Goal: Transaction & Acquisition: Obtain resource

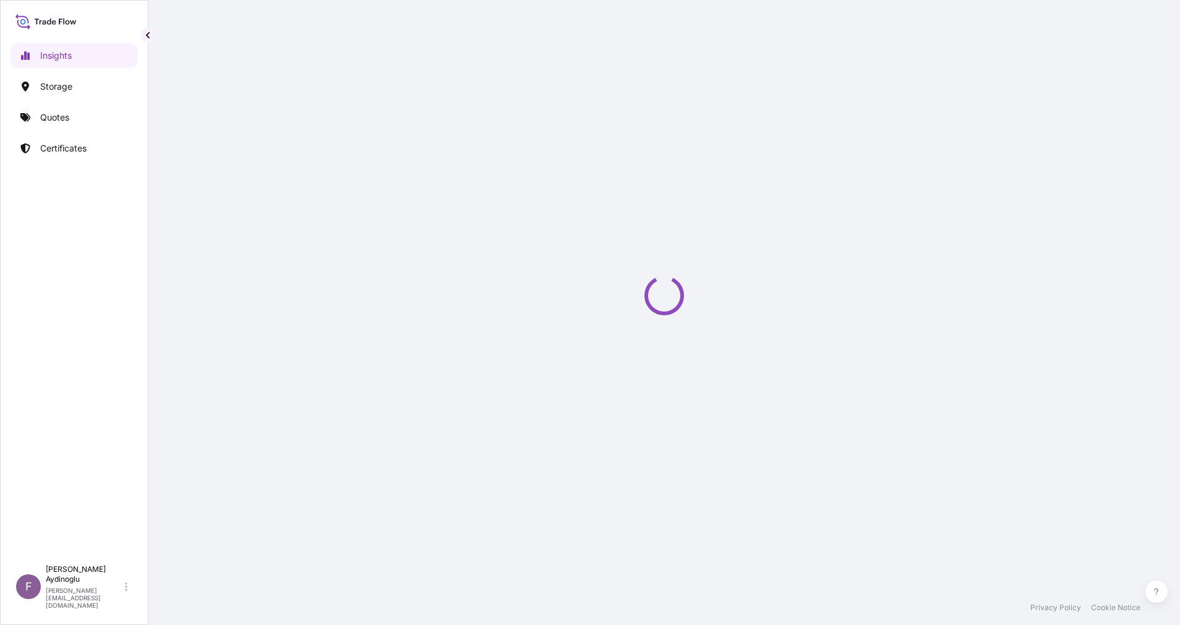
select select "2025"
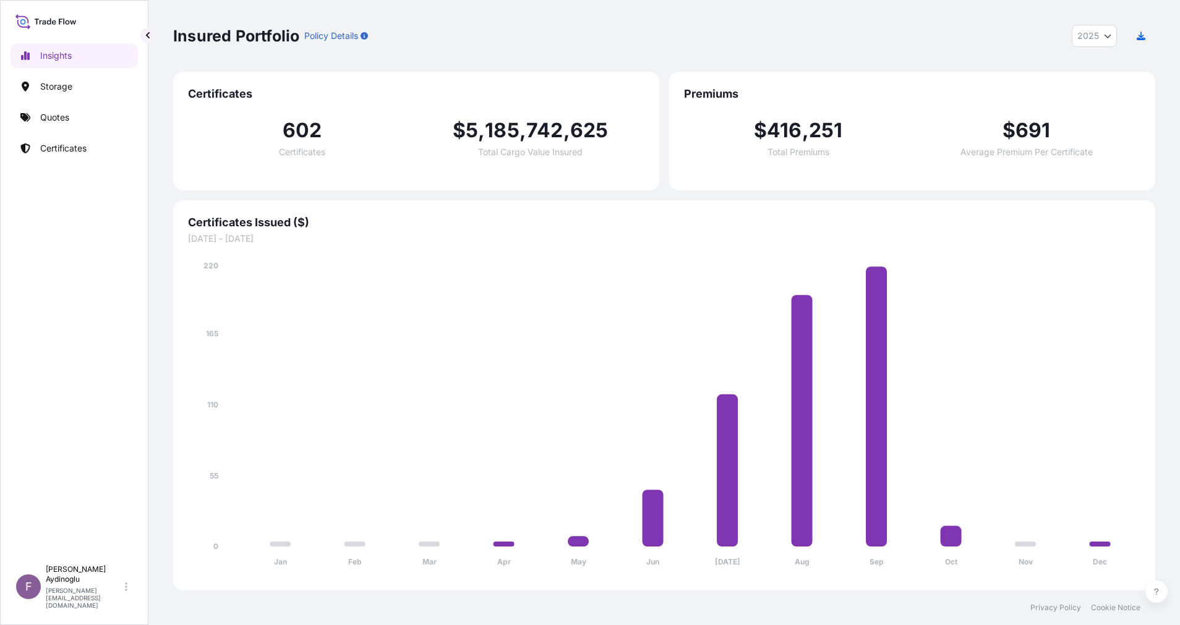
click at [108, 93] on link "Storage" at bounding box center [74, 86] width 127 height 25
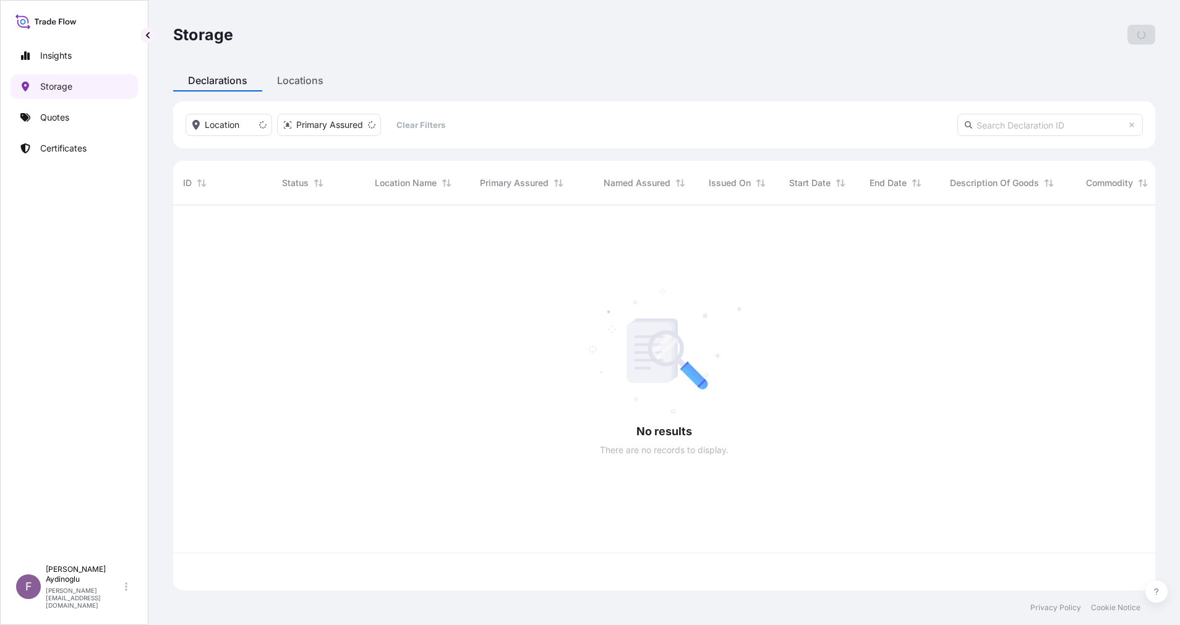
scroll to position [378, 968]
click at [92, 116] on link "Quotes" at bounding box center [74, 117] width 127 height 25
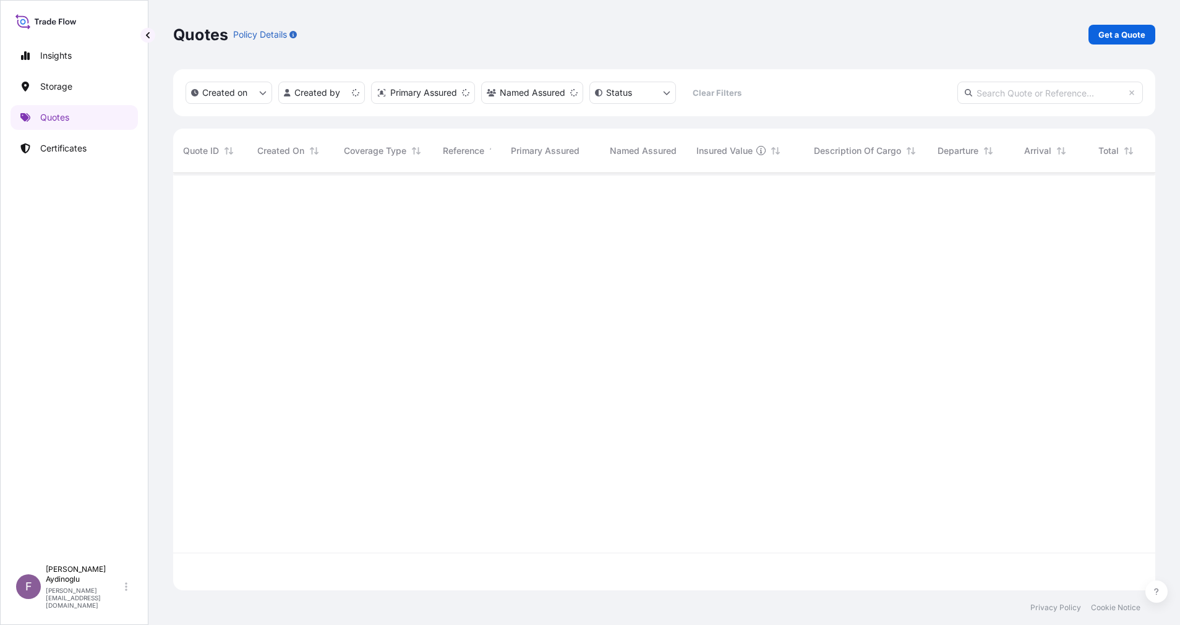
scroll to position [410, 968]
click at [1129, 30] on p "Get a Quote" at bounding box center [1121, 34] width 47 height 12
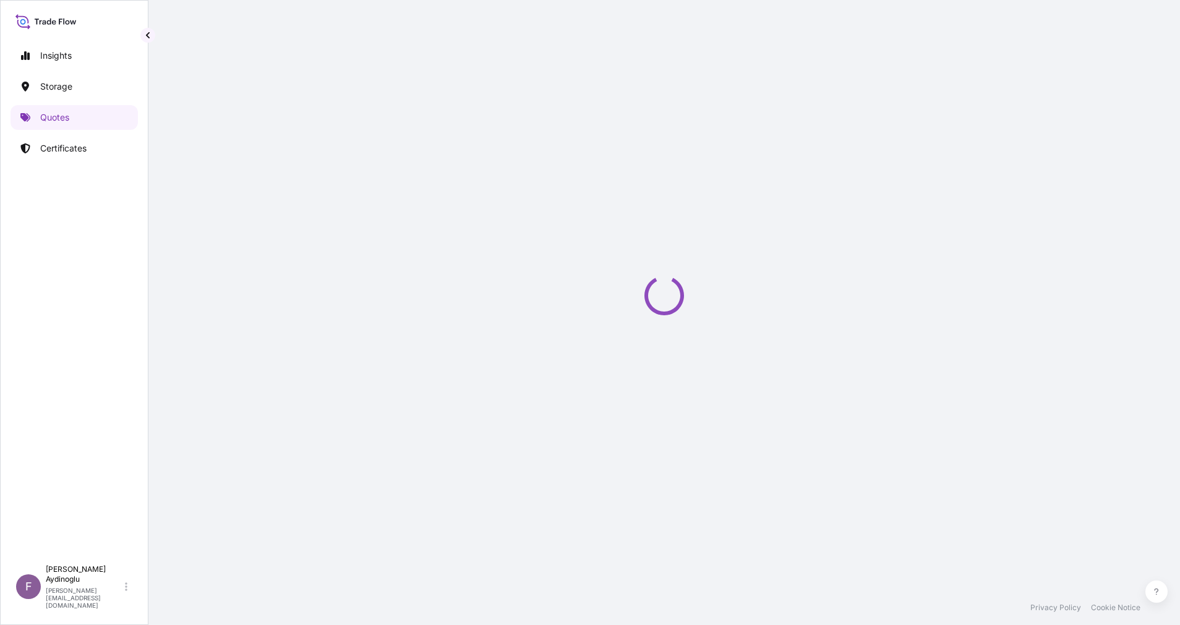
select select "Ocean Vessel"
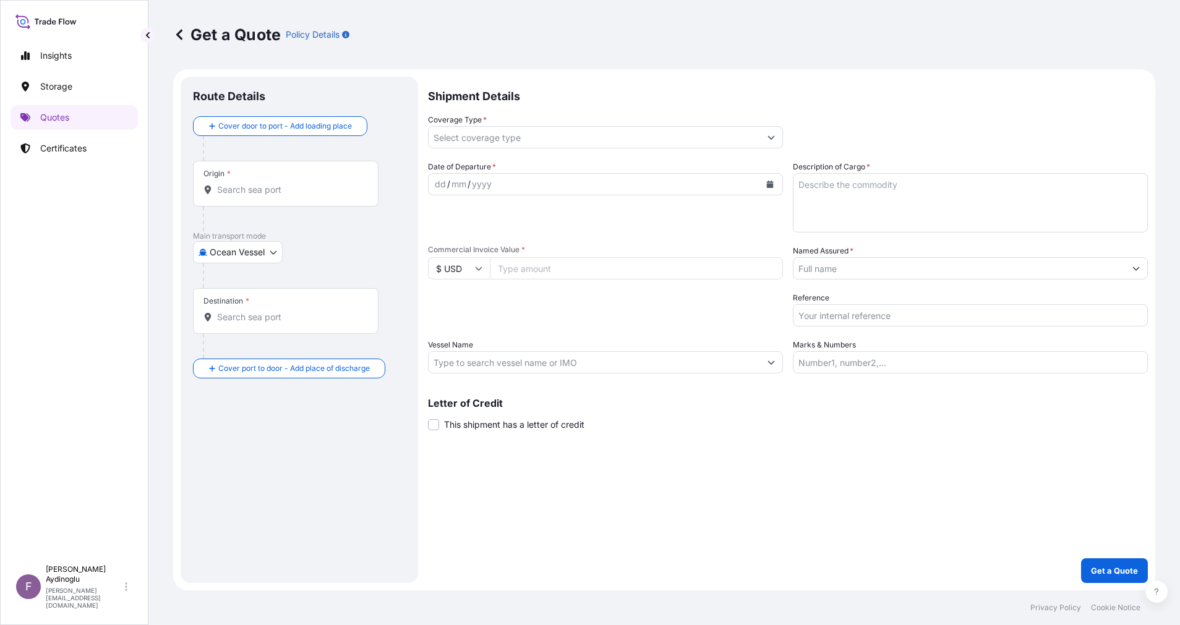
click at [1135, 274] on button "Show suggestions" at bounding box center [1136, 268] width 22 height 22
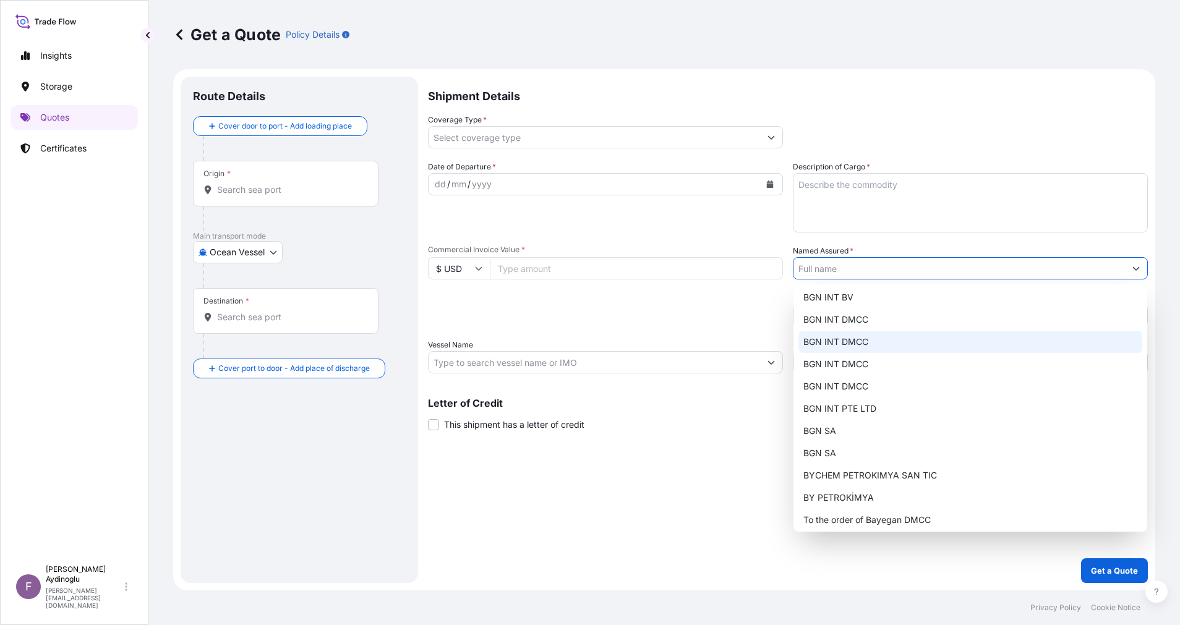
scroll to position [96, 0]
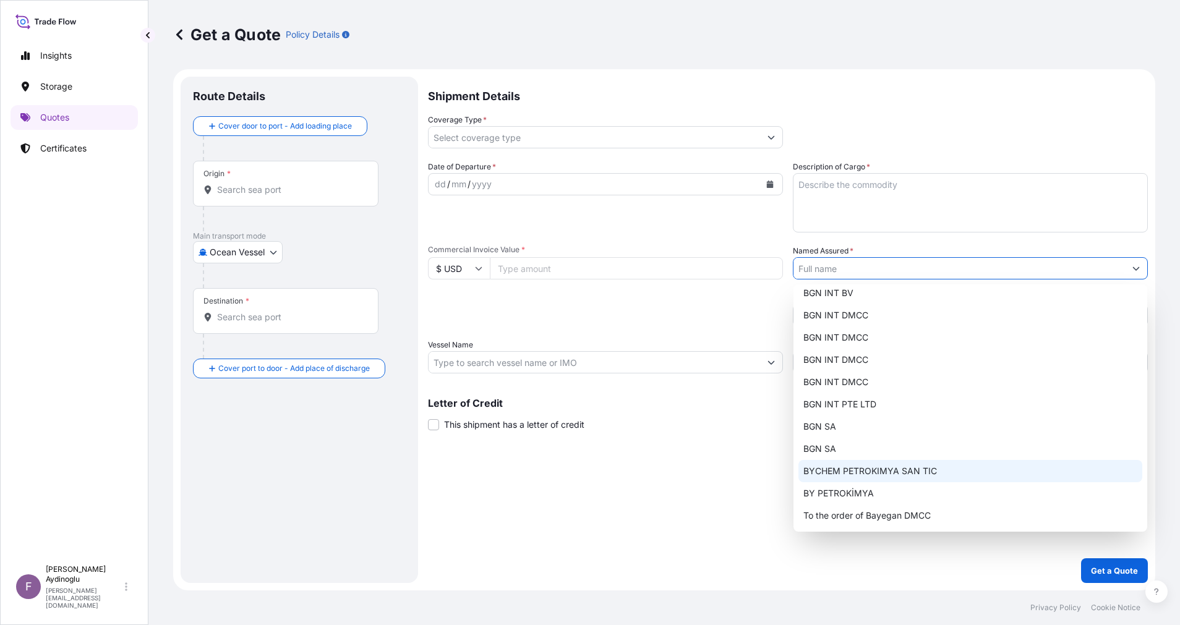
click at [931, 473] on span "BYCHEM PETROKIMYA SAN TIC" at bounding box center [870, 471] width 134 height 12
type input "BYCHEM PETROKIMYA SAN TIC"
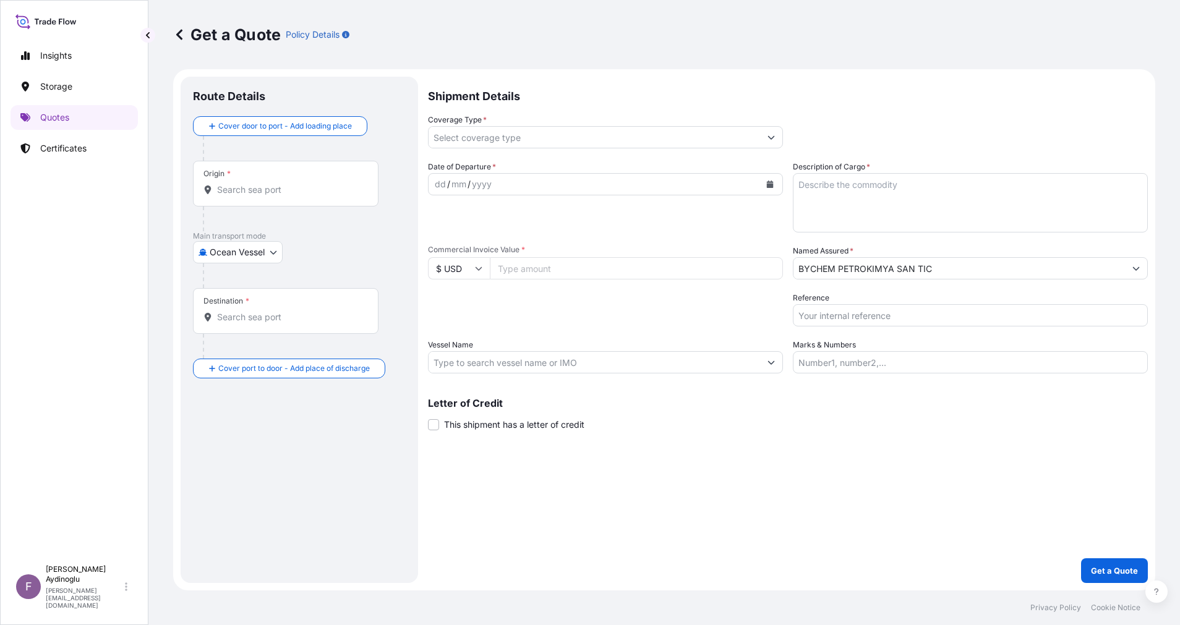
click at [723, 482] on div "Shipment Details Coverage Type * Date of Departure * dd / mm / yyyy Cargo Categ…" at bounding box center [788, 330] width 720 height 506
click at [948, 356] on input "Marks & Numbers" at bounding box center [970, 362] width 355 height 22
paste input "PO Number: 2509000101 Quantity: 23 MT Premium: EUR 3,24"
drag, startPoint x: 1015, startPoint y: 364, endPoint x: 1029, endPoint y: 364, distance: 14.2
click at [1029, 364] on input "PO Number: 2509000101 Quantity: 23 MT Premium: EUR 3,24" at bounding box center [970, 362] width 355 height 22
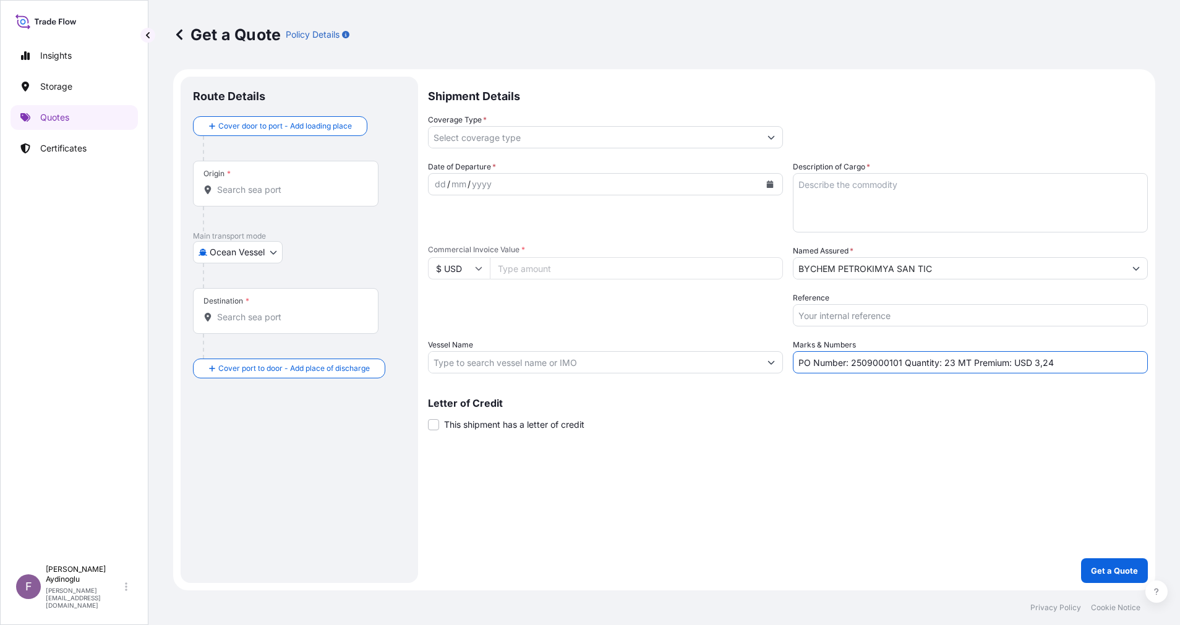
drag, startPoint x: 853, startPoint y: 362, endPoint x: 900, endPoint y: 364, distance: 47.6
click at [900, 364] on input "PO Number: 2509000101 Quantity: 23 MT Premium: USD 3,24" at bounding box center [970, 362] width 355 height 22
paste input "B0135300"
drag, startPoint x: 1015, startPoint y: 365, endPoint x: 1031, endPoint y: 364, distance: 16.1
click at [1031, 364] on input "PO Number: 25B0135300 Quantity: 23 MT Premium: USD 3,24" at bounding box center [970, 362] width 355 height 22
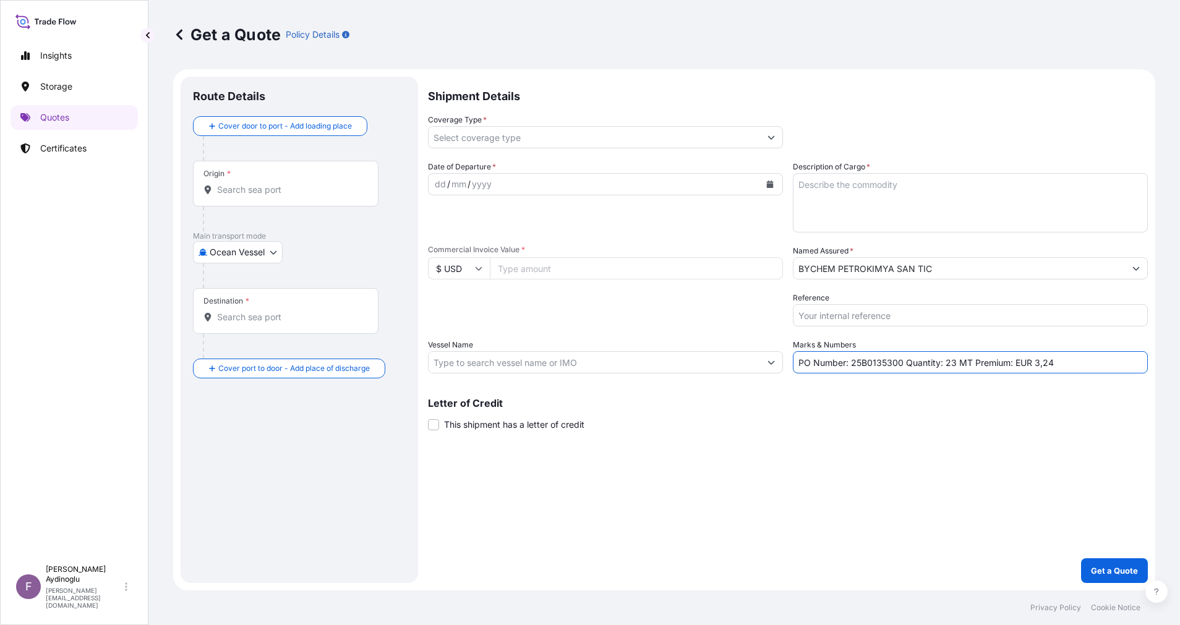
type input "PO Number: 25B0135300 Quantity: 23 MT Premium: EUR 3,24"
click at [478, 265] on icon at bounding box center [478, 268] width 7 height 7
click at [441, 312] on div "€ EUR" at bounding box center [459, 302] width 52 height 23
type input "€ EUR"
click at [853, 430] on div "Letter of Credit This shipment has a letter of credit Letter of credit * Letter…" at bounding box center [788, 414] width 720 height 33
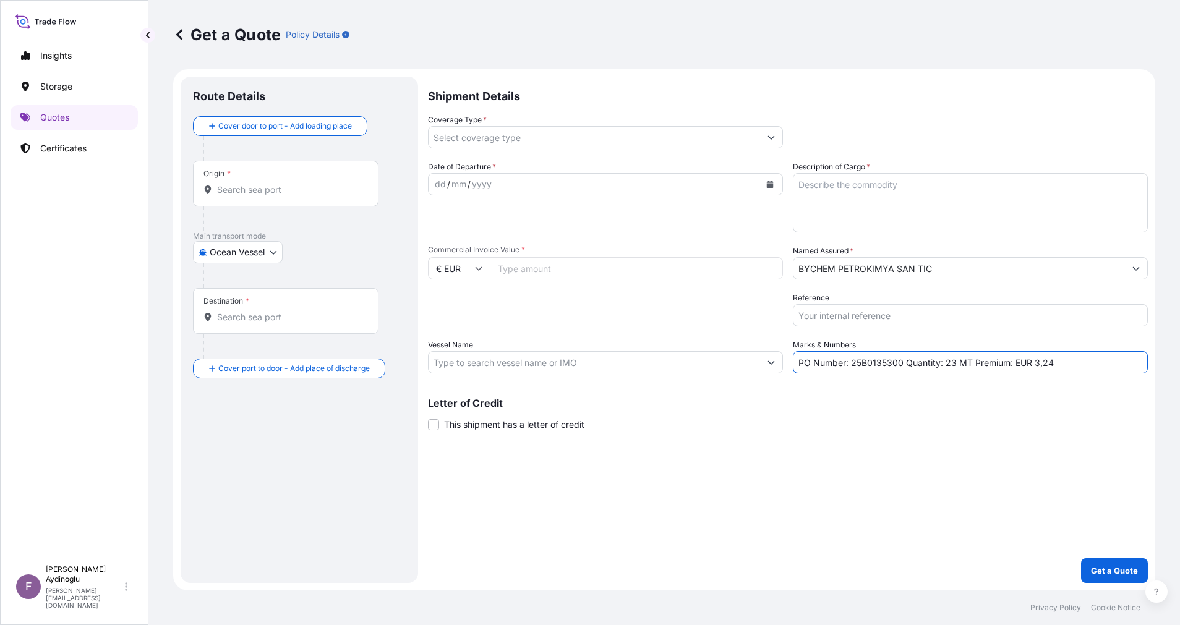
drag, startPoint x: 944, startPoint y: 362, endPoint x: 954, endPoint y: 363, distance: 9.9
click at [954, 363] on input "PO Number: 25B0135300 Quantity: 23 MT Premium: EUR 3,24" at bounding box center [970, 362] width 355 height 22
type input "PO Number: 25B0135300 Quantity: 2.090,000 MT Premium: EUR 3,24"
click at [961, 409] on div "Letter of Credit This shipment has a letter of credit Letter of credit * Letter…" at bounding box center [788, 414] width 720 height 33
click at [893, 209] on textarea "Description of Cargo *" at bounding box center [970, 202] width 355 height 59
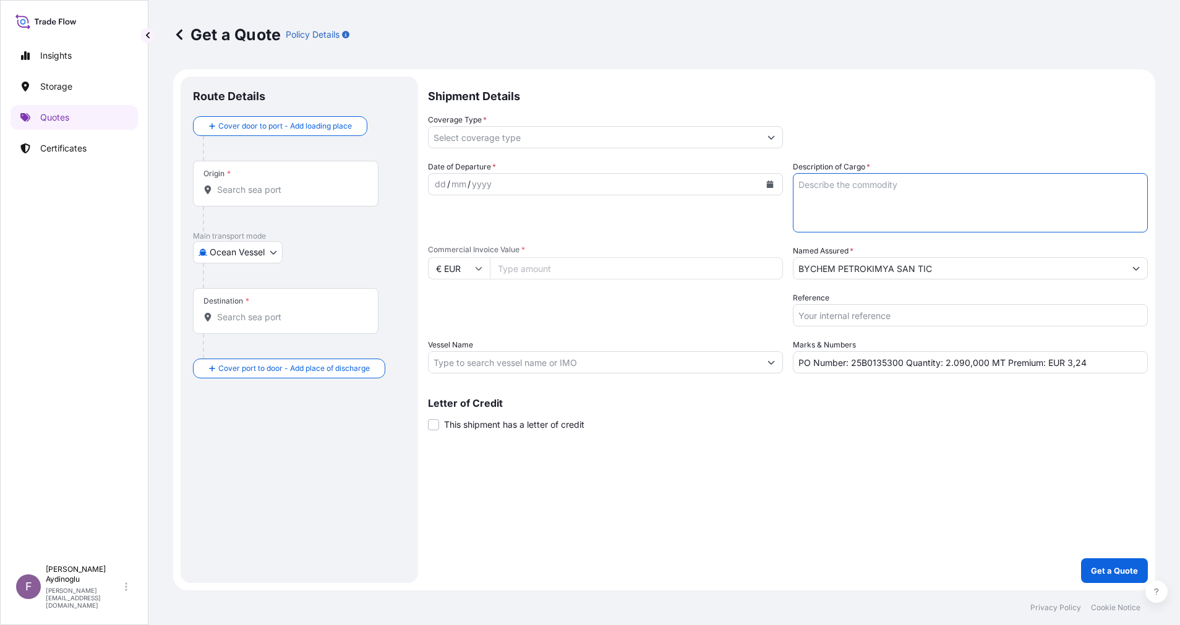
paste textarea "TPU SAMPLES"
type textarea "TPU SAMPLES"
click at [874, 471] on div "Shipment Details Coverage Type * Date of Departure * dd / mm / yyyy Cargo Categ…" at bounding box center [788, 330] width 720 height 506
click at [524, 266] on input "Commercial Invoice Value *" at bounding box center [636, 268] width 293 height 22
type input "2090.00"
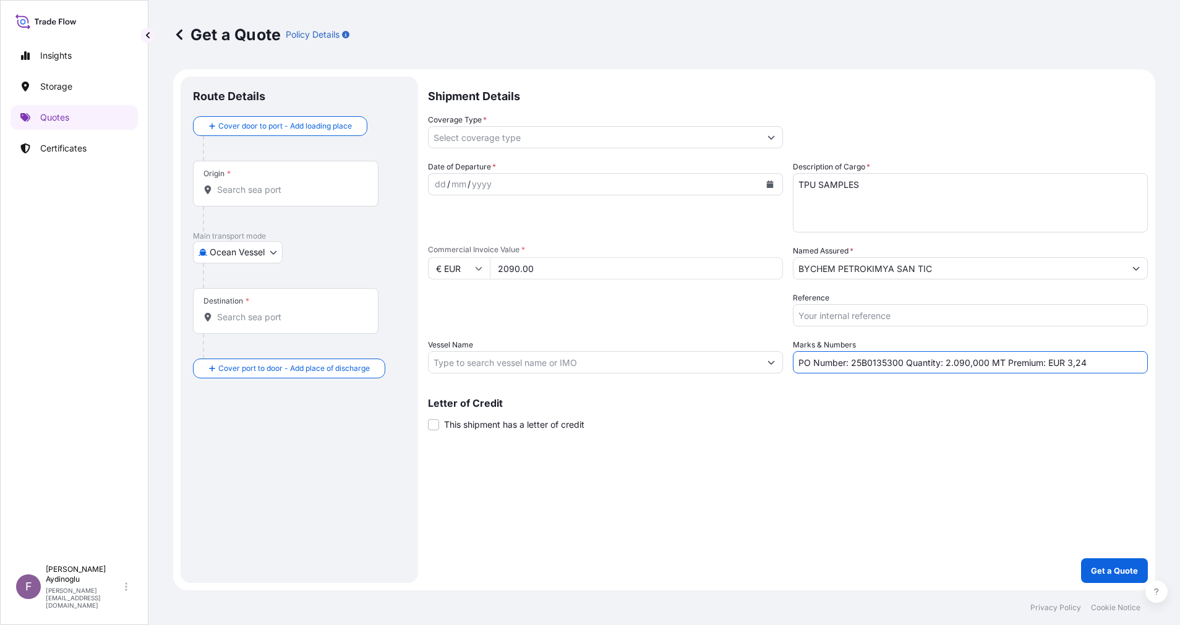
drag, startPoint x: 946, startPoint y: 362, endPoint x: 984, endPoint y: 362, distance: 38.3
click at [984, 362] on input "PO Number: 25B0135300 Quantity: 2.090,000 MT Premium: EUR 3,24" at bounding box center [970, 362] width 355 height 22
type input "PO Number: 25B0135300 Quantity: 0,100 MT Premium: EUR 3,24"
click at [906, 454] on div "Shipment Details Coverage Type * Date of Departure * dd / mm / yyyy Cargo Categ…" at bounding box center [788, 330] width 720 height 506
click at [273, 259] on body "Insights Storage Quotes Certificates F [PERSON_NAME] [EMAIL_ADDRESS][DOMAIN_NAM…" at bounding box center [590, 312] width 1180 height 625
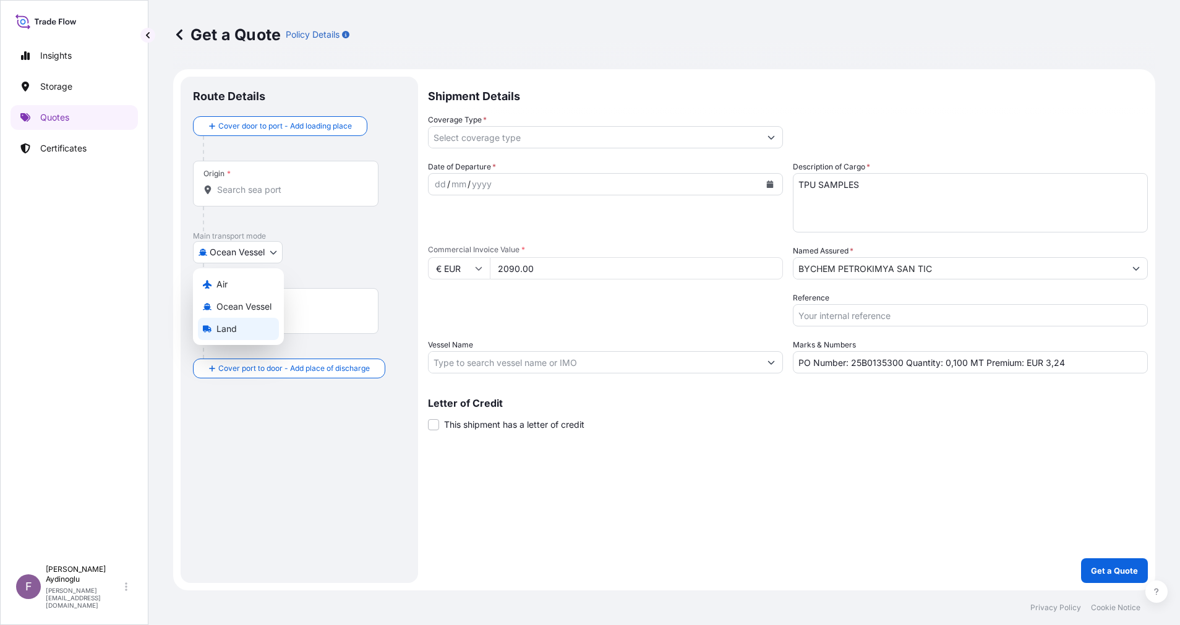
click at [252, 321] on div "Land" at bounding box center [238, 329] width 81 height 22
select select "Land"
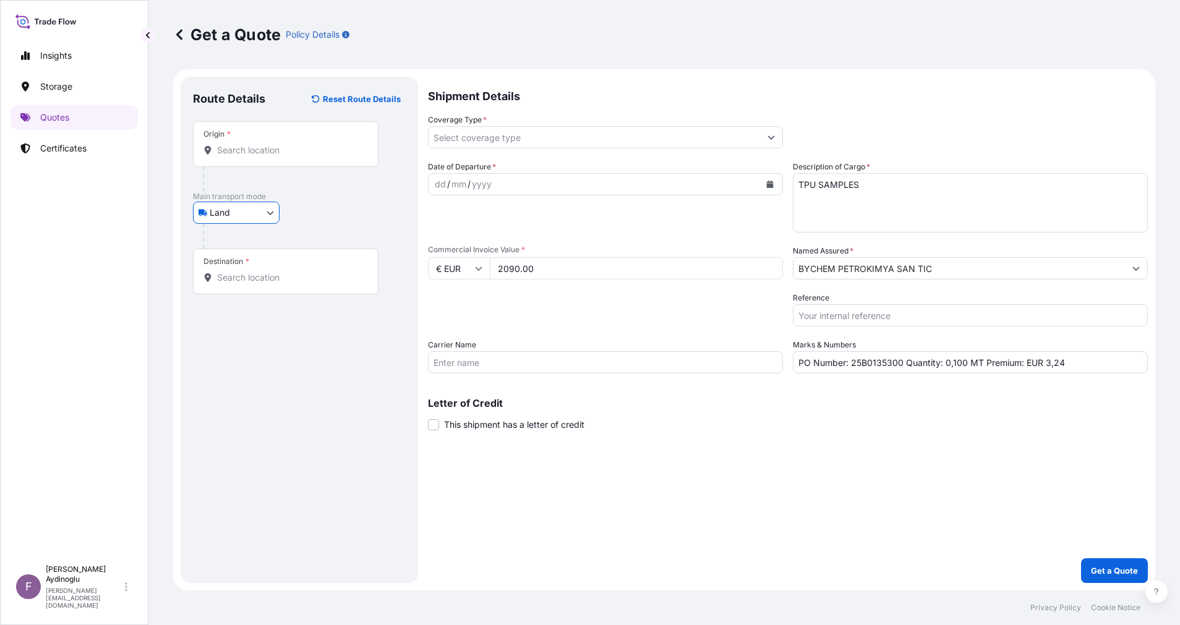
click at [815, 472] on div "Shipment Details Coverage Type * Date of Departure * dd / mm / yyyy Cargo Categ…" at bounding box center [788, 330] width 720 height 506
drag, startPoint x: 318, startPoint y: 141, endPoint x: 271, endPoint y: 132, distance: 47.2
click at [274, 134] on div "Origin *" at bounding box center [285, 144] width 185 height 46
click at [286, 151] on input "Origin *" at bounding box center [290, 150] width 146 height 12
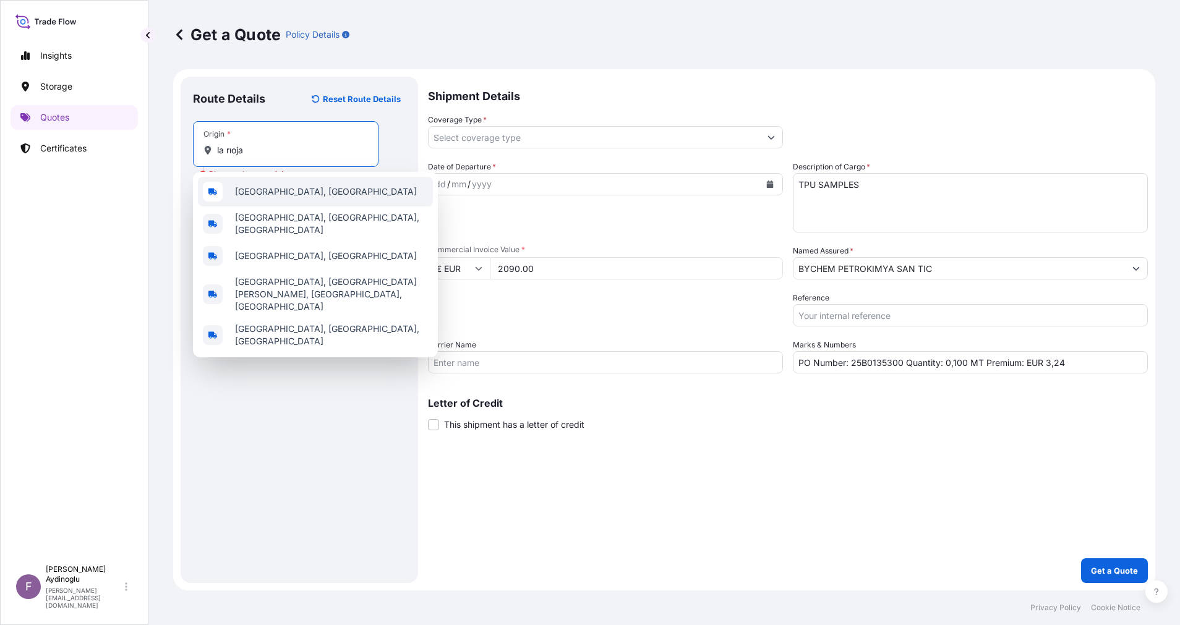
click at [321, 193] on div "[GEOGRAPHIC_DATA], [GEOGRAPHIC_DATA]" at bounding box center [315, 192] width 235 height 30
type input "[GEOGRAPHIC_DATA], [GEOGRAPHIC_DATA]"
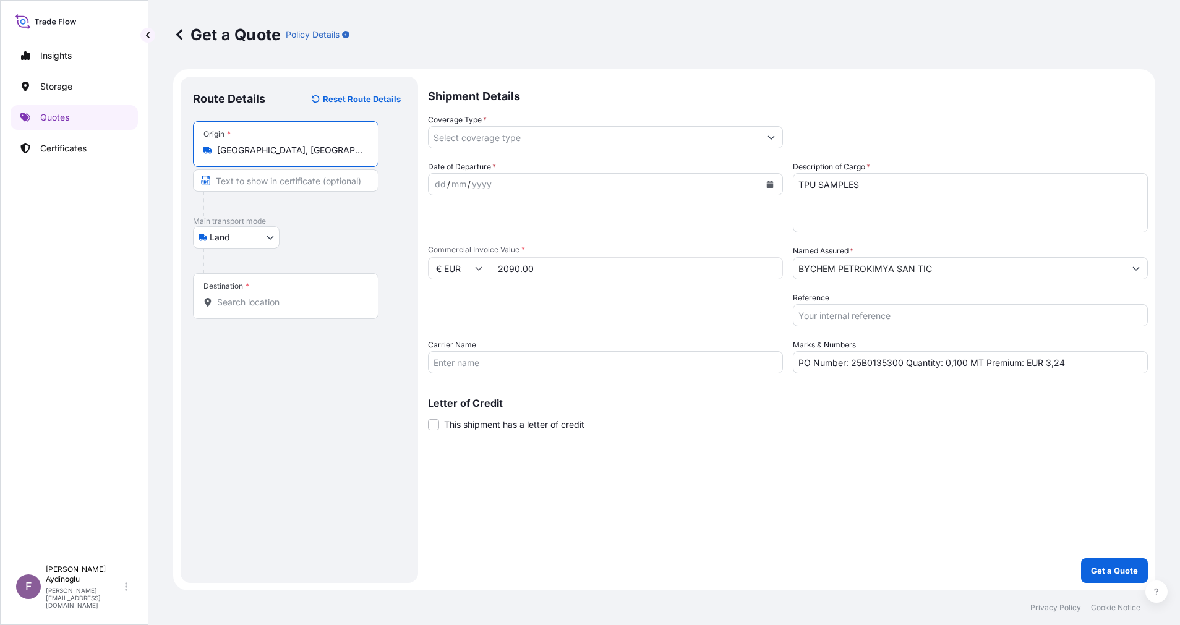
click at [312, 182] on input "Text to appear on certificate" at bounding box center [285, 180] width 185 height 22
type input "[GEOGRAPHIC_DATA] / [GEOGRAPHIC_DATA]"
click at [286, 295] on div "Destination *" at bounding box center [285, 296] width 185 height 46
click at [286, 296] on input "Destination *" at bounding box center [290, 302] width 146 height 12
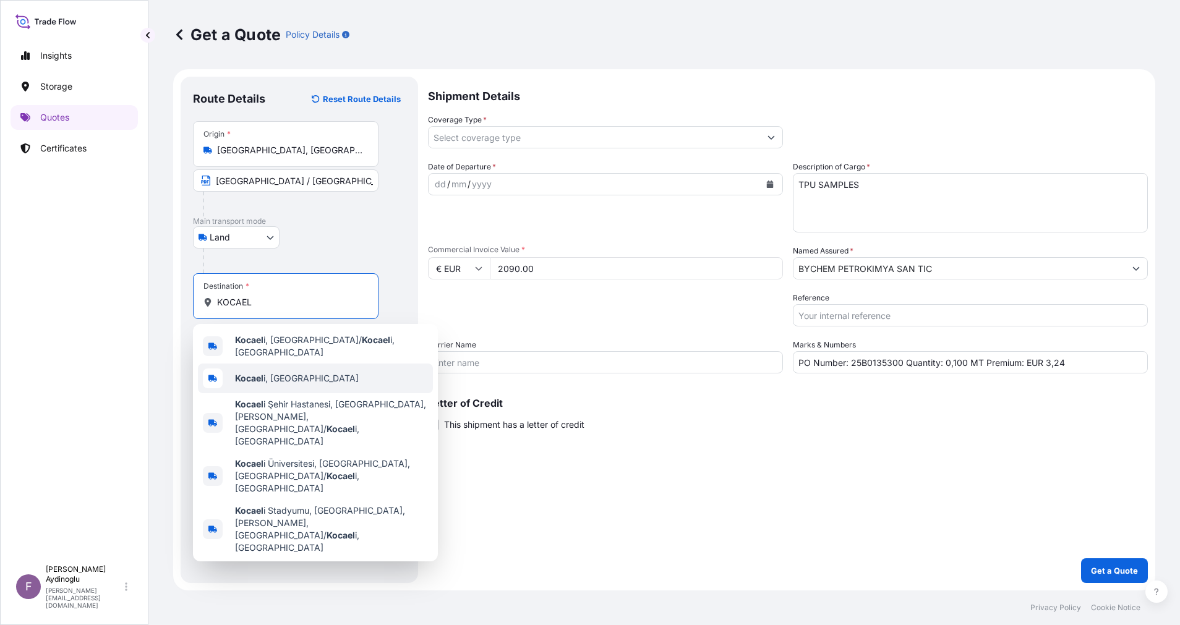
click at [317, 367] on div "Kocael i, [GEOGRAPHIC_DATA]" at bounding box center [315, 379] width 235 height 30
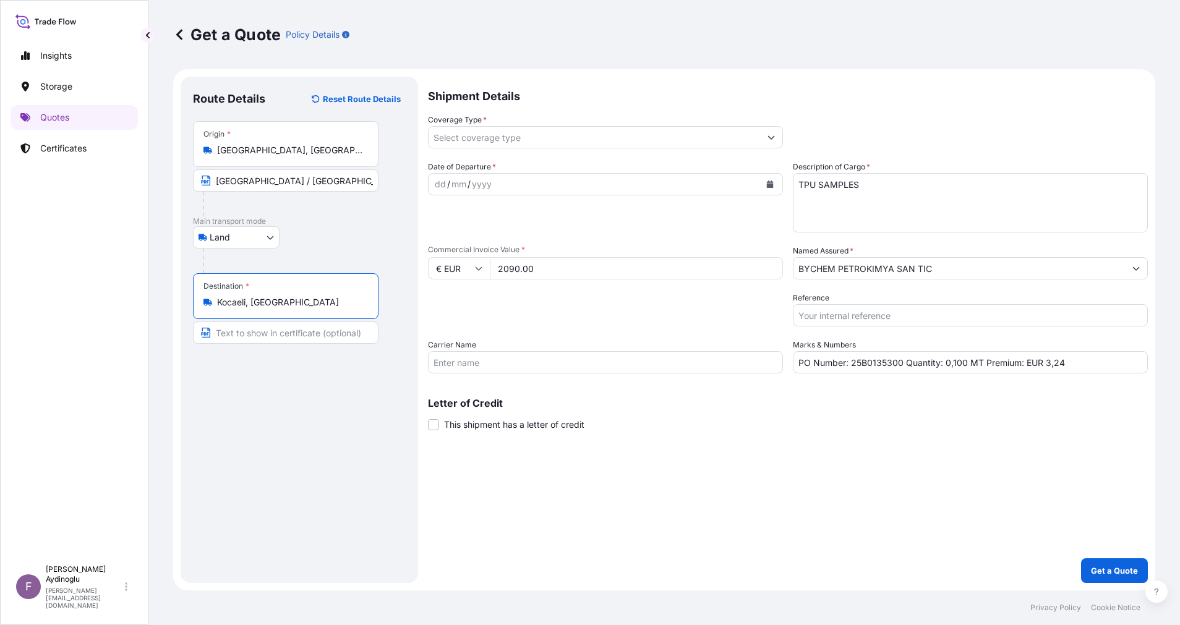
type input "Kocaeli, [GEOGRAPHIC_DATA]"
click at [343, 336] on input "Text to appear on certificate" at bounding box center [285, 333] width 185 height 22
type input "KOCAELI / [GEOGRAPHIC_DATA]"
click at [907, 505] on div "Shipment Details Coverage Type * Date of Departure * dd / mm / yyyy Cargo Categ…" at bounding box center [788, 330] width 720 height 506
click at [437, 186] on div "dd" at bounding box center [440, 184] width 14 height 15
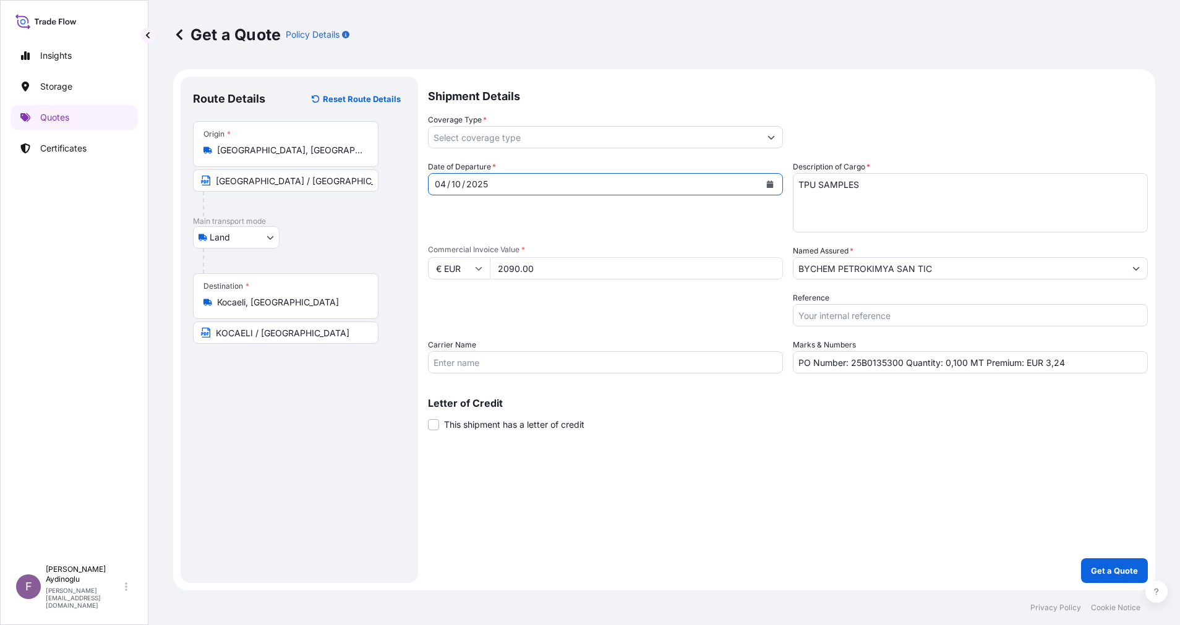
click at [762, 134] on button "Show suggestions" at bounding box center [771, 137] width 22 height 22
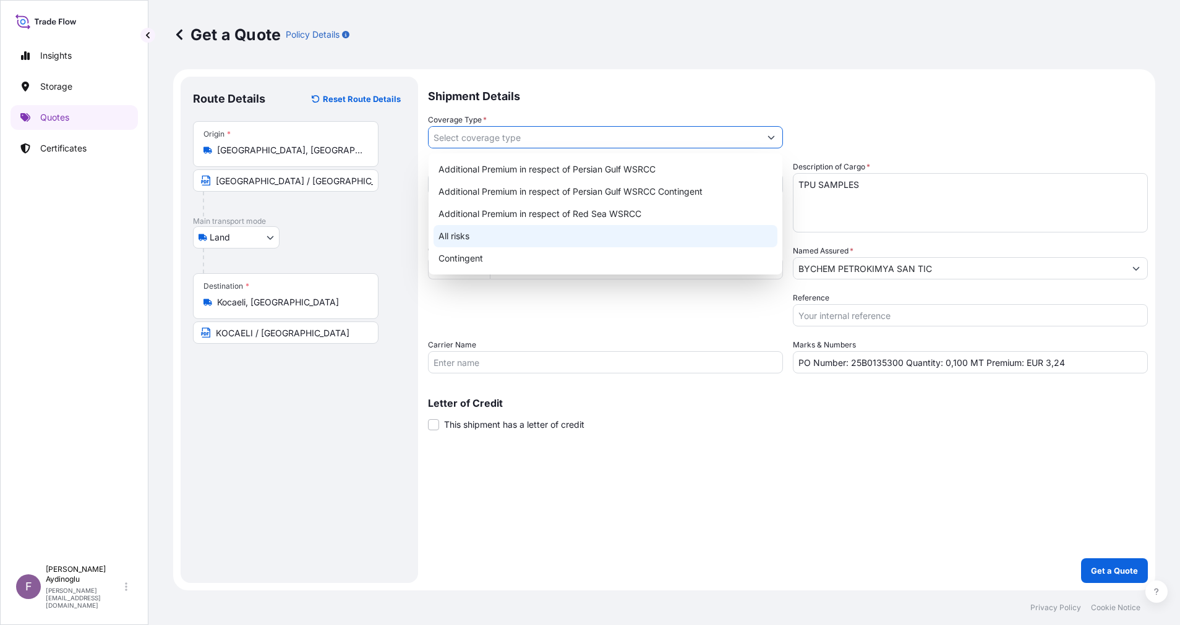
click at [620, 232] on div "All risks" at bounding box center [605, 236] width 344 height 22
type input "All risks"
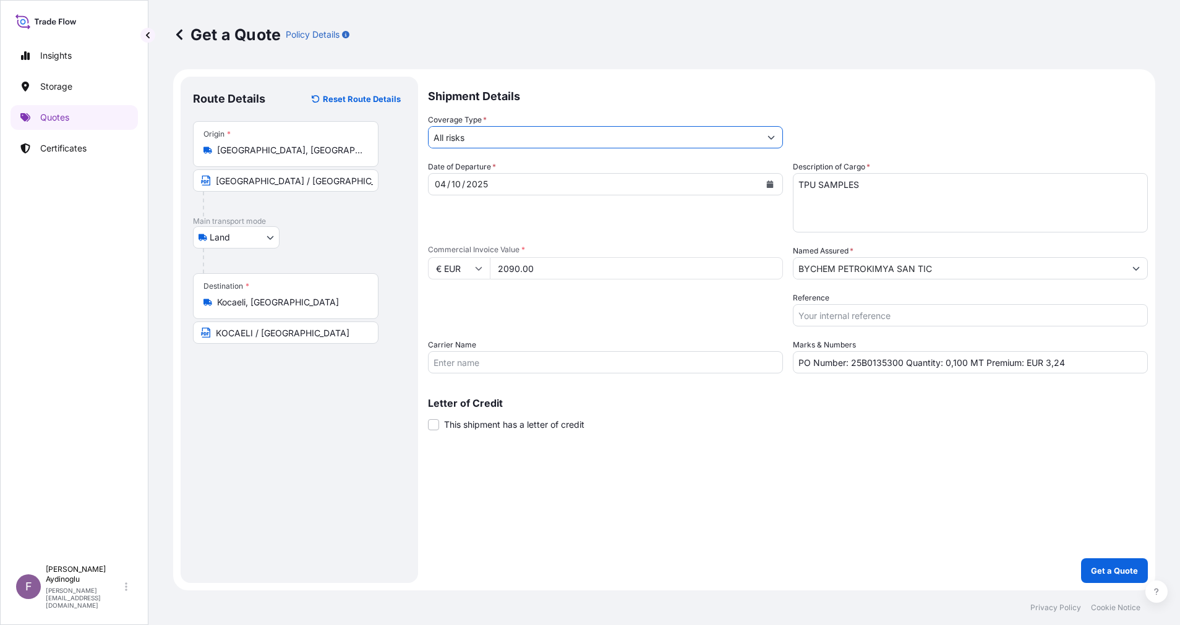
click at [722, 464] on div "Shipment Details Coverage Type * All risks Date of Departure * [DATE] Cargo Cat…" at bounding box center [788, 330] width 720 height 506
drag, startPoint x: 1068, startPoint y: 364, endPoint x: 1046, endPoint y: 365, distance: 22.3
click at [1046, 365] on input "PO Number: 25B0135300 Quantity: 0,100 MT Premium: EUR 3,24" at bounding box center [970, 362] width 355 height 22
click at [1052, 365] on input "PO Number: 25B0135300 Quantity: 0,100 MT Premium: EUR 0.23" at bounding box center [970, 362] width 355 height 22
type input "PO Number: 25B0135300 Quantity: 0,100 MT Premium: EUR 0,23"
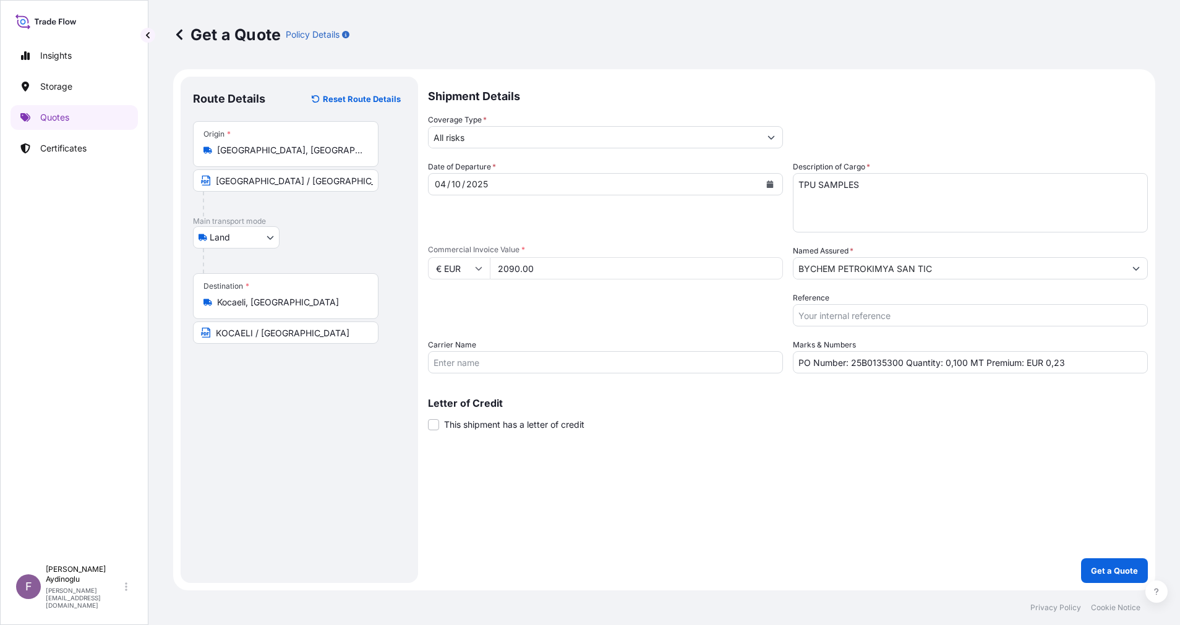
click at [714, 442] on div "Shipment Details Coverage Type * All risks Date of Departure * [DATE] Cargo Cat…" at bounding box center [788, 330] width 720 height 506
click at [1102, 566] on p "Get a Quote" at bounding box center [1114, 570] width 47 height 12
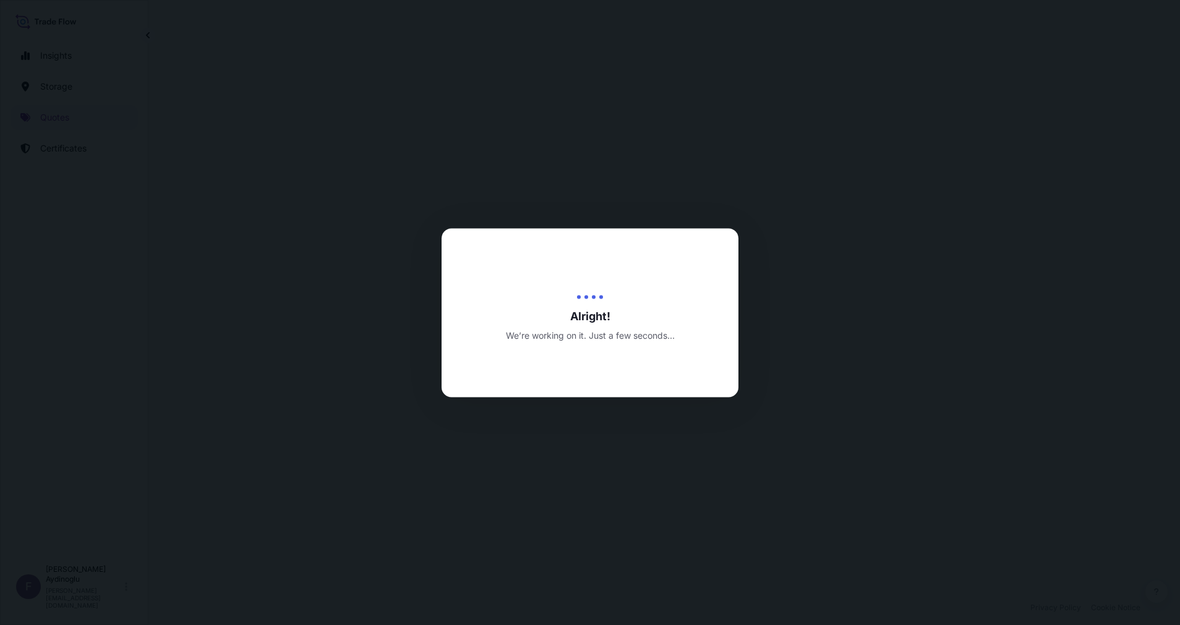
select select "Land"
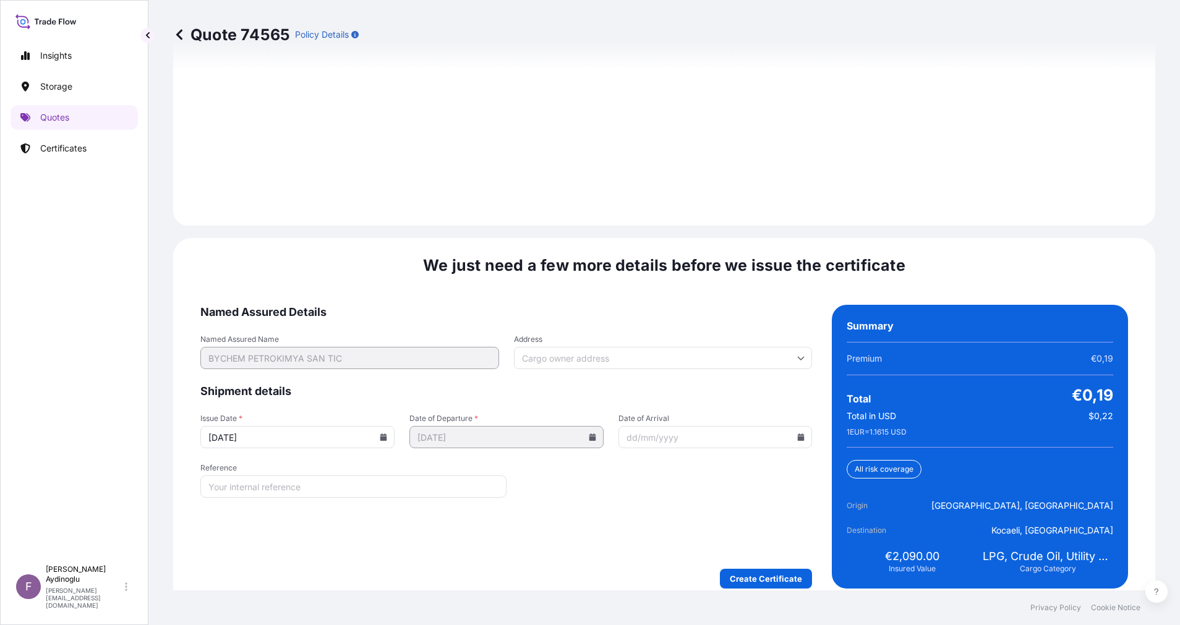
scroll to position [1392, 0]
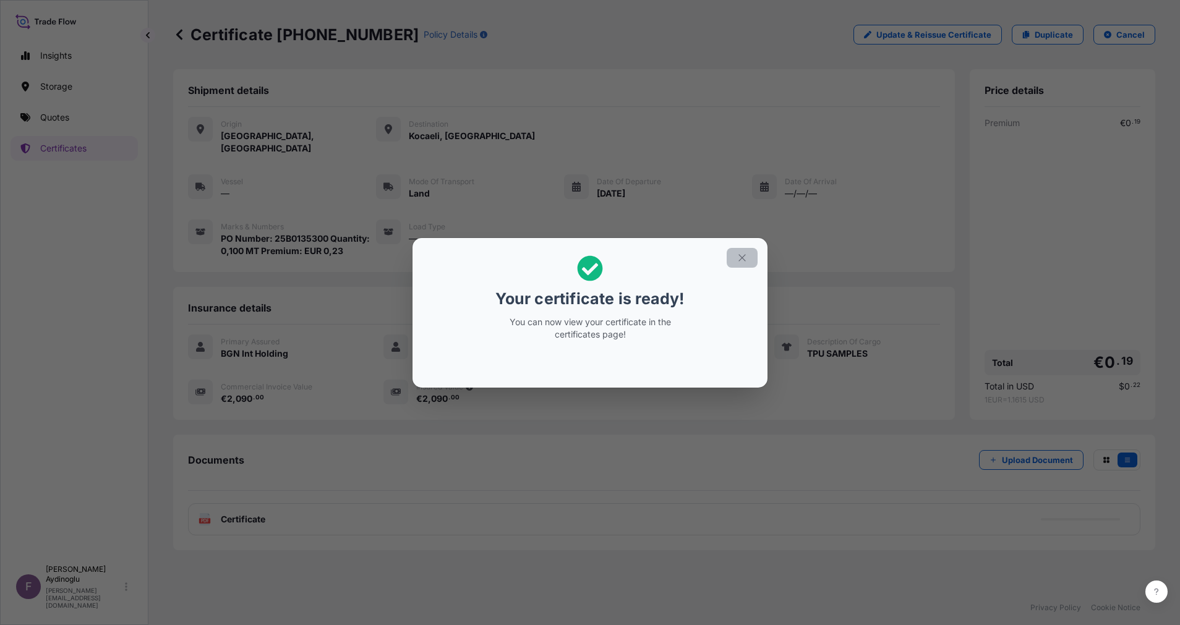
click at [750, 265] on button "button" at bounding box center [741, 258] width 31 height 20
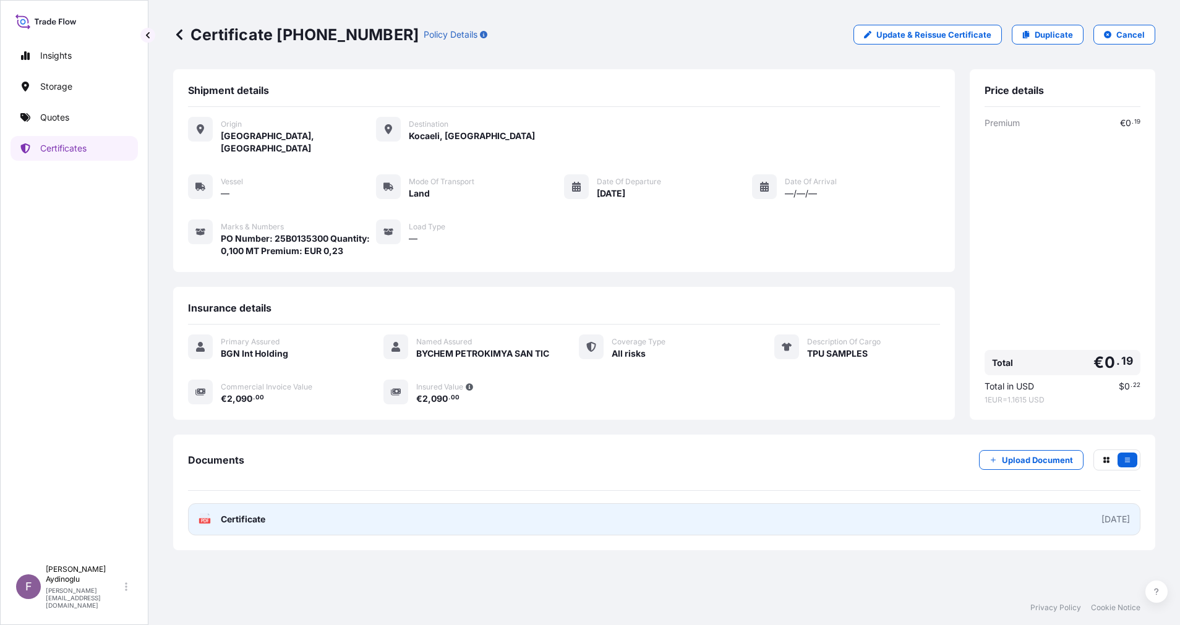
click at [594, 507] on link "PDF Certificate [DATE]" at bounding box center [664, 519] width 952 height 32
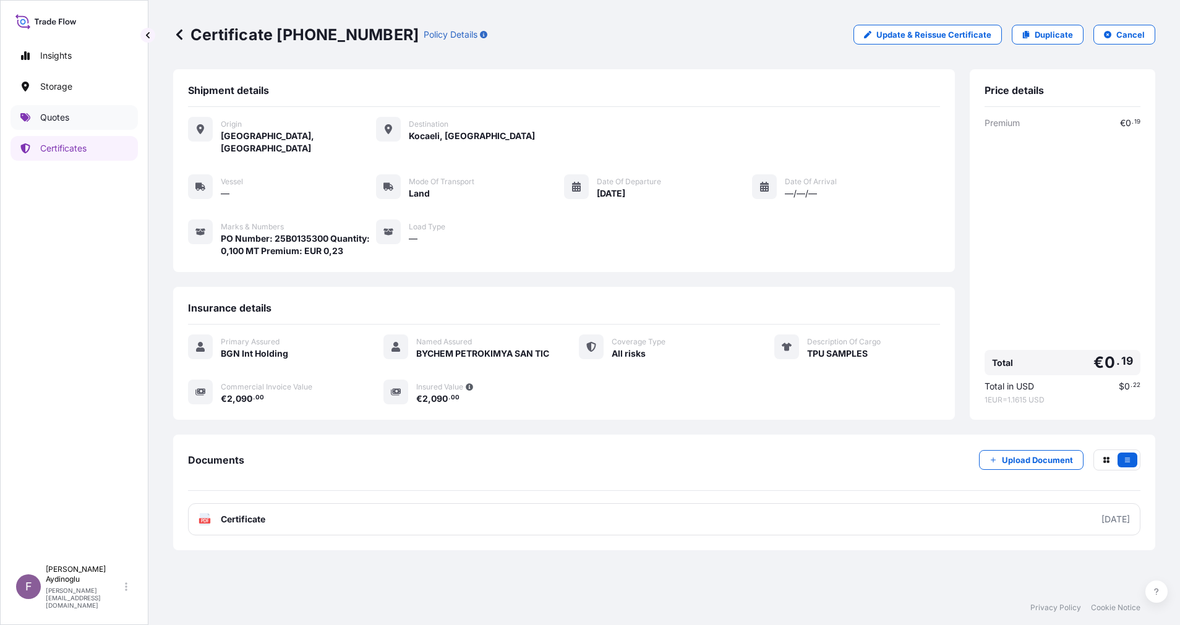
click at [62, 114] on p "Quotes" at bounding box center [54, 117] width 29 height 12
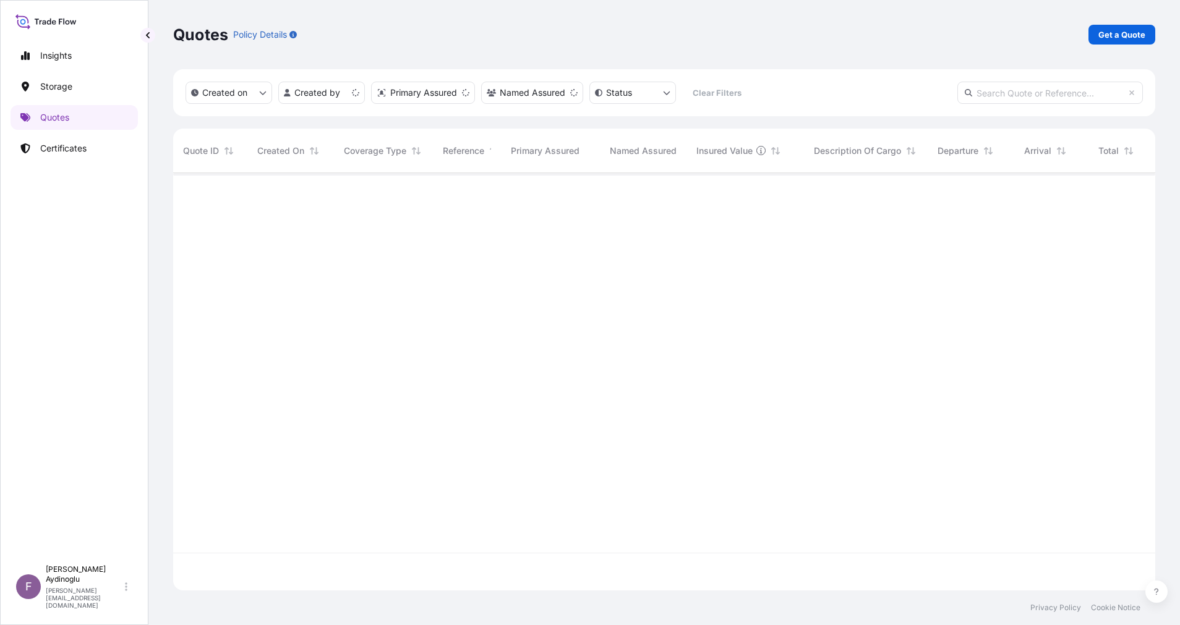
scroll to position [410, 968]
click at [1117, 40] on p "Get a Quote" at bounding box center [1121, 34] width 47 height 12
select select "Ocean Vessel"
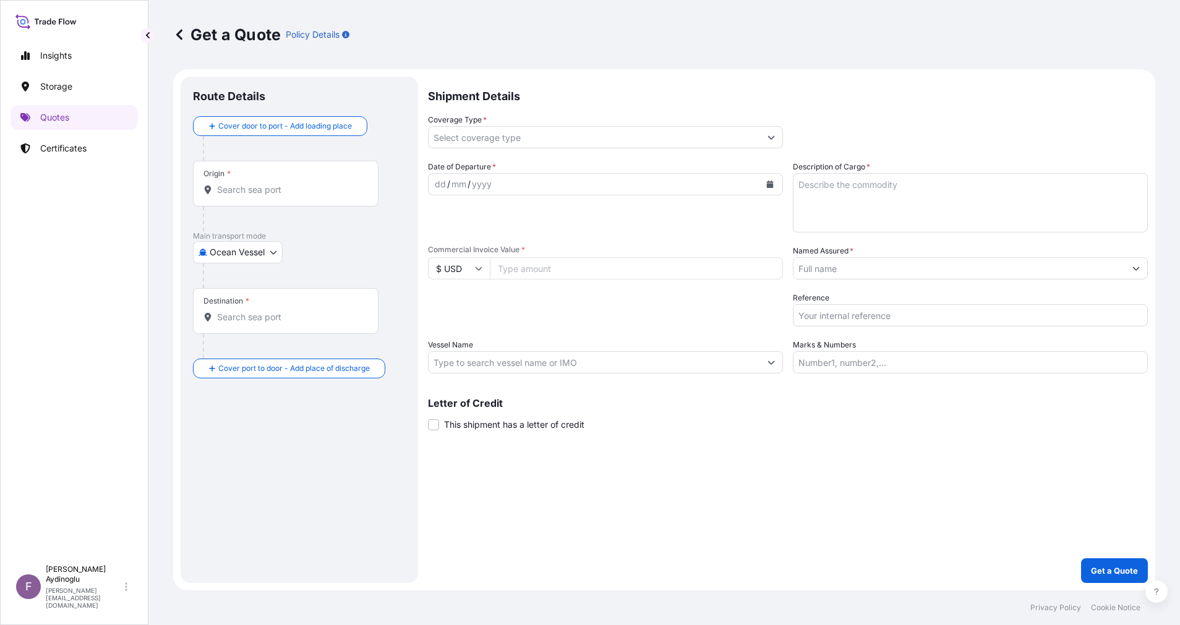
click at [933, 371] on input "Marks & Numbers" at bounding box center [970, 362] width 355 height 22
paste input "PO NO: 25Y0240100 Quantity M/[PERSON_NAME]: 99,000 Premium: USD 13,48"
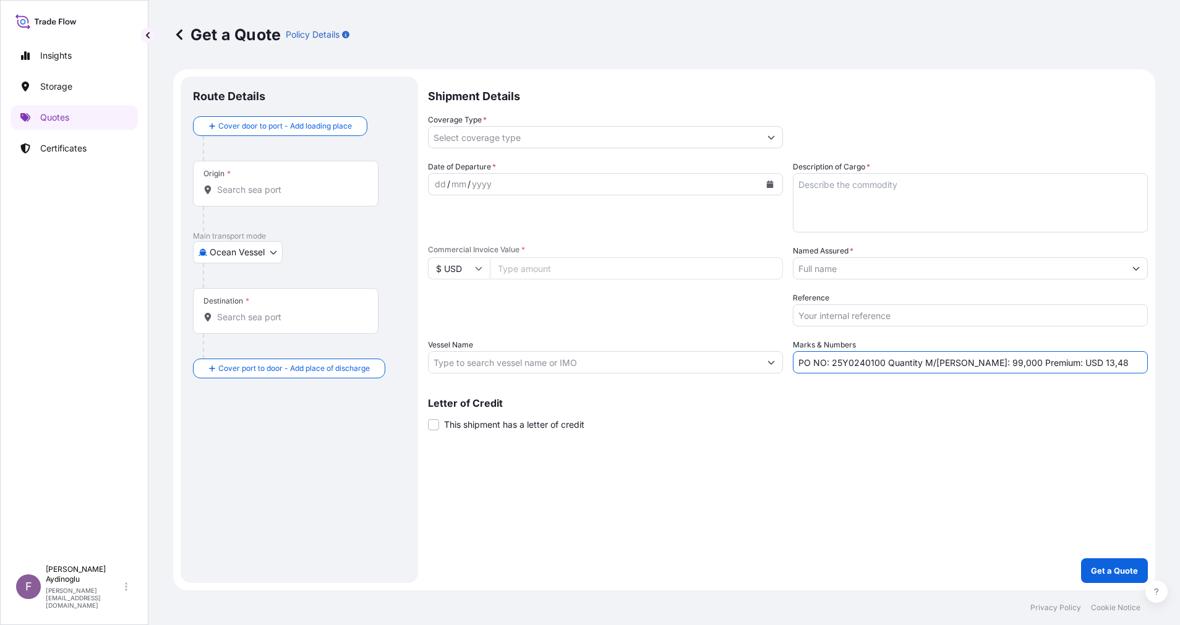
click at [864, 478] on div "Shipment Details Coverage Type * Date of Departure * dd / mm / yyyy Cargo Categ…" at bounding box center [788, 330] width 720 height 506
drag, startPoint x: 831, startPoint y: 364, endPoint x: 884, endPoint y: 368, distance: 53.3
click at [884, 368] on input "PO NO: 25Y0240100 Quantity M/[PERSON_NAME]: 99,000 Premium: USD 13,48" at bounding box center [970, 362] width 355 height 22
paste input "008"
type input "PO NO: 25Y0200800 Quantity M/[PERSON_NAME]: 99,000 Premium: USD 13,48"
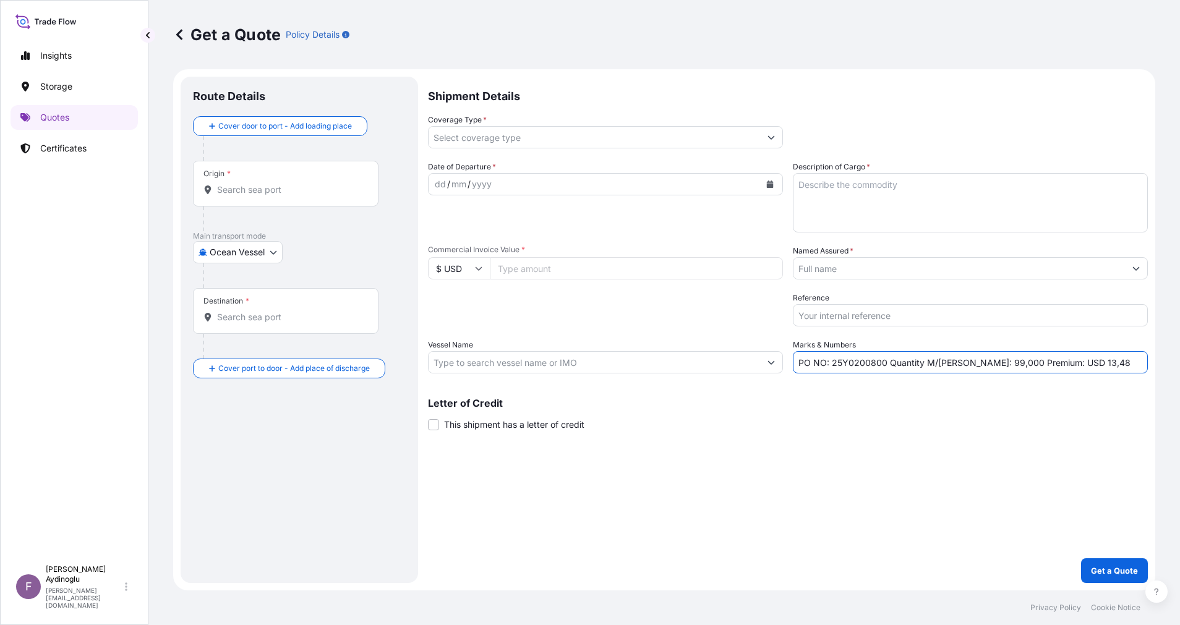
click at [529, 265] on input "Commercial Invoice Value *" at bounding box center [636, 268] width 293 height 22
type input "178860.00"
click at [893, 210] on textarea "Description of Cargo *" at bounding box center [970, 202] width 355 height 59
paste textarea "TI-PURE [MEDICAL_DATA] TS-6200"
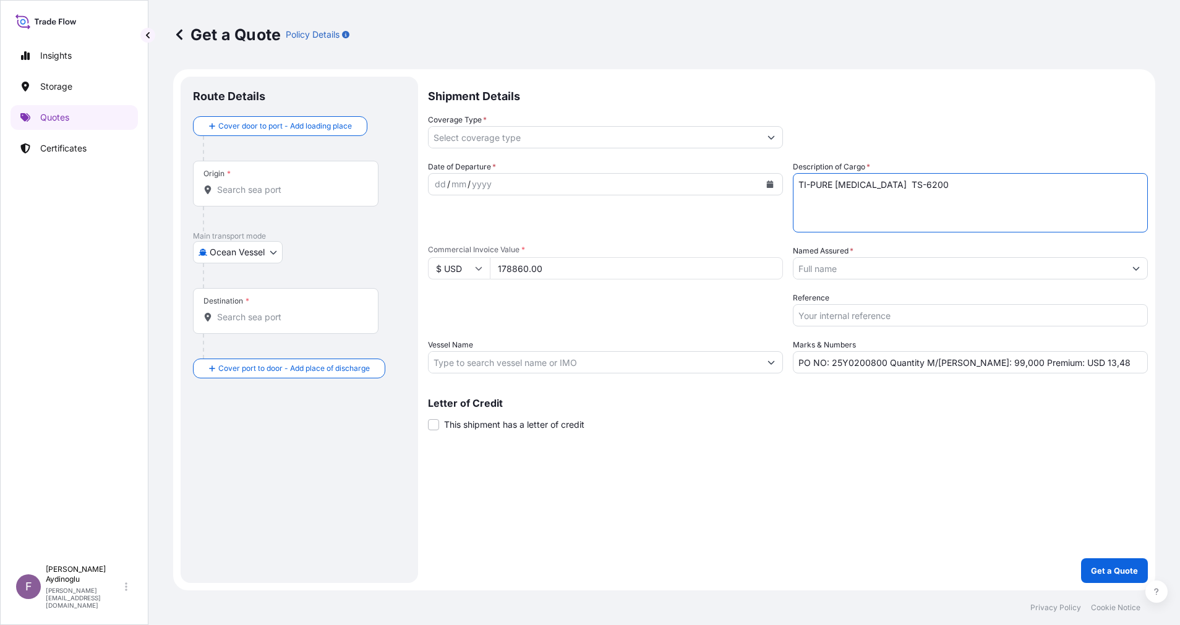
type textarea "TI-PURE [MEDICAL_DATA] TS-6200"
click at [892, 471] on div "Shipment Details Coverage Type * Date of Departure * dd / mm / yyyy Cargo Categ…" at bounding box center [788, 330] width 720 height 506
click at [969, 365] on input "PO NO: 25Y0200800 Quantity M/[PERSON_NAME]: 99,000 Premium: USD 13,48" at bounding box center [970, 362] width 355 height 22
type input "PO NO: 25Y0200800 Quantity M/[PERSON_NAME]: 60,000 Premium: USD 13,48"
click at [518, 367] on input "Vessel Name" at bounding box center [593, 362] width 331 height 22
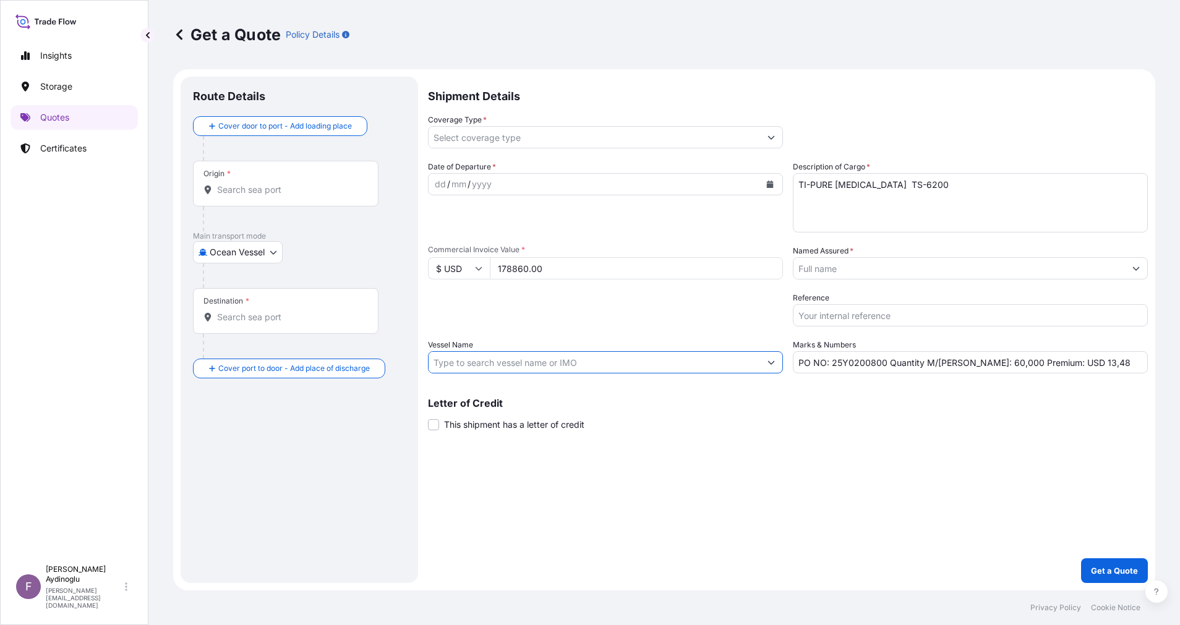
paste input "MSC FABIENNE, NM538A"
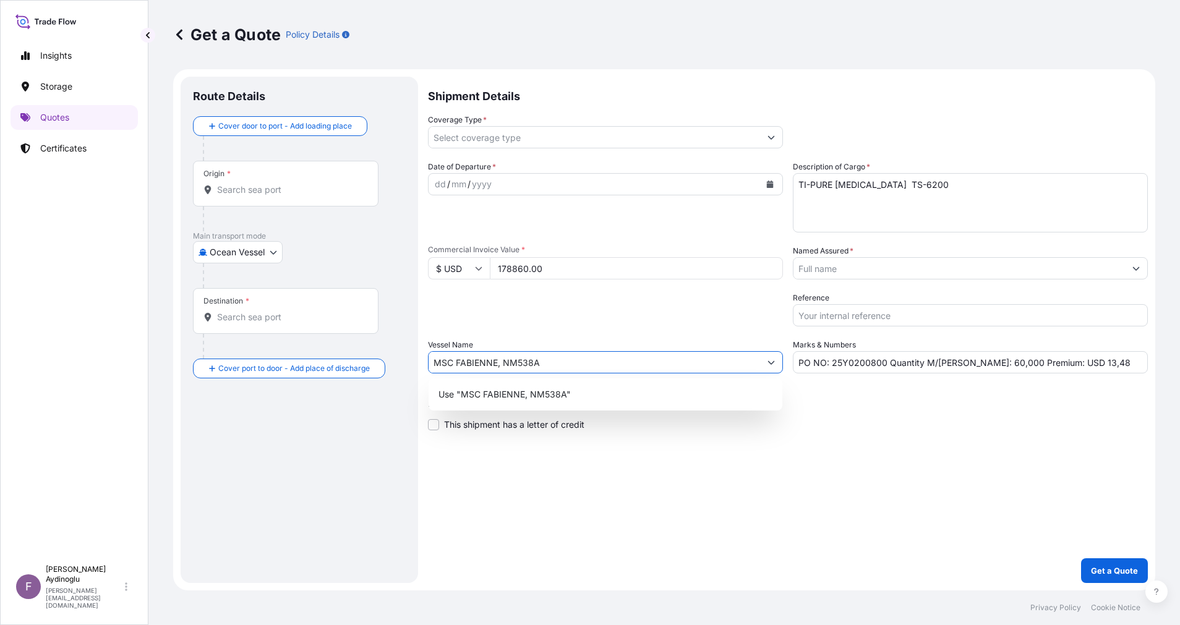
type input "MSC FABIENNE, NM538A"
click at [627, 406] on div "Use "MSC FABIENNE, NM538A"" at bounding box center [605, 394] width 354 height 32
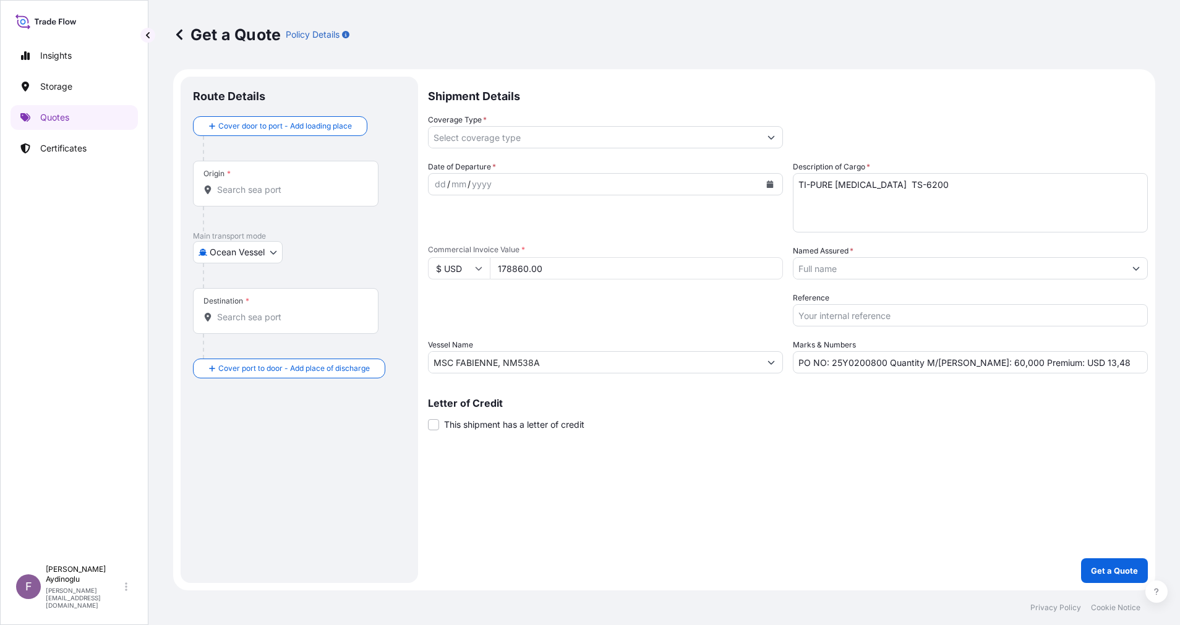
click at [633, 399] on p "Letter of Credit" at bounding box center [788, 403] width 720 height 10
click at [297, 189] on input "Origin *" at bounding box center [290, 190] width 146 height 12
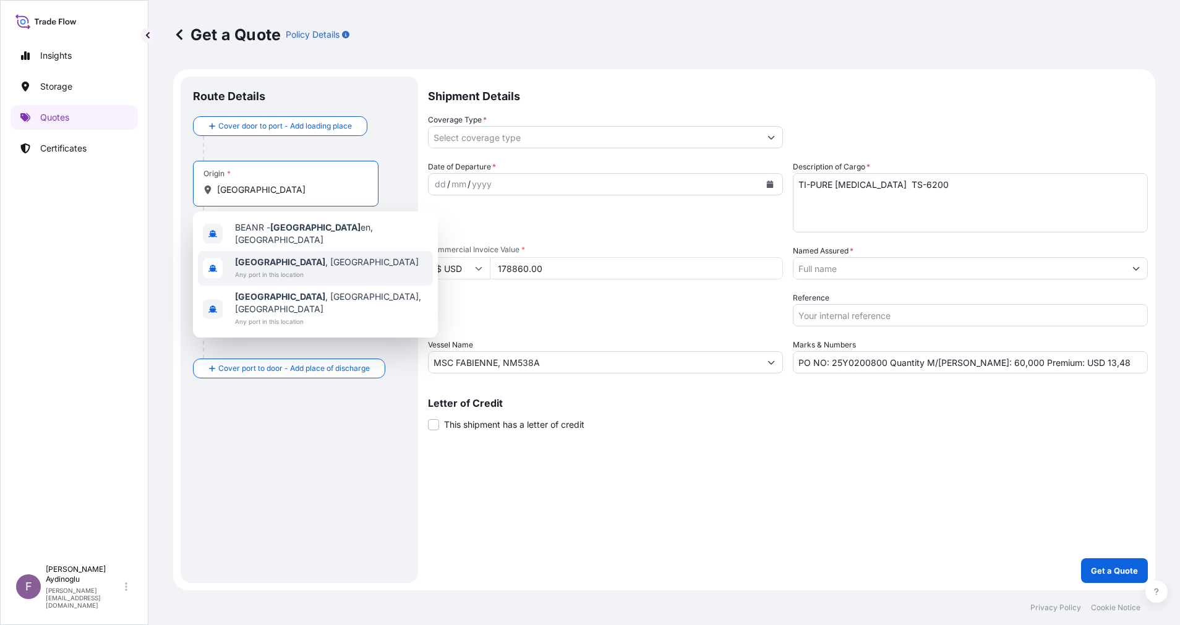
click at [333, 259] on div "[GEOGRAPHIC_DATA] , [GEOGRAPHIC_DATA] Any port in this location" at bounding box center [315, 268] width 235 height 35
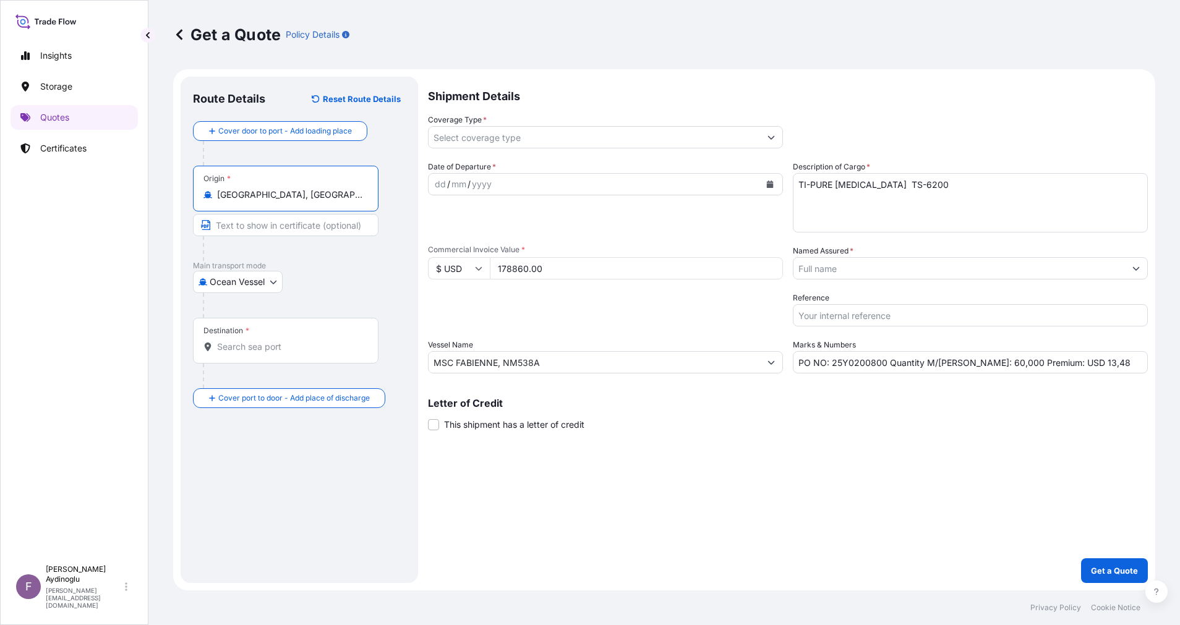
type input "[GEOGRAPHIC_DATA], [GEOGRAPHIC_DATA]"
click at [313, 226] on input "Text to appear on certificate" at bounding box center [285, 225] width 185 height 22
type input "[GEOGRAPHIC_DATA] / [GEOGRAPHIC_DATA]"
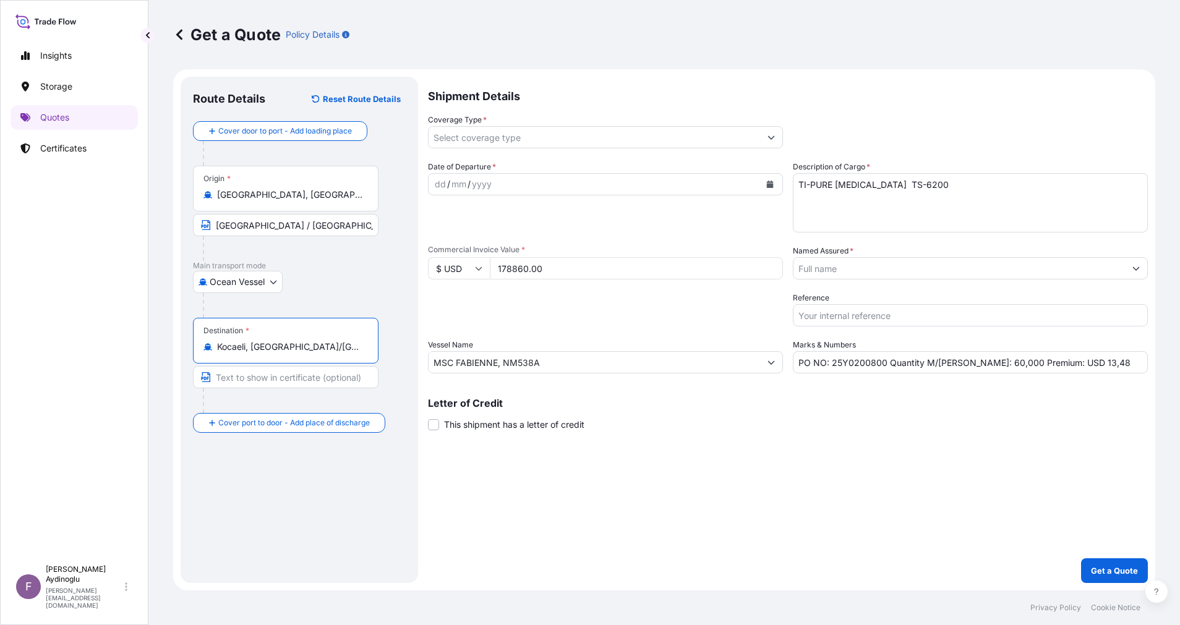
type input "Kocaeli, [GEOGRAPHIC_DATA]/[GEOGRAPHIC_DATA], [GEOGRAPHIC_DATA]"
click at [303, 381] on input "Text to appear on certificate" at bounding box center [285, 377] width 185 height 22
type input "KOCAELI / [GEOGRAPHIC_DATA]"
click at [437, 187] on div "dd" at bounding box center [440, 184] width 14 height 15
click at [770, 135] on icon "Show suggestions" at bounding box center [770, 137] width 7 height 7
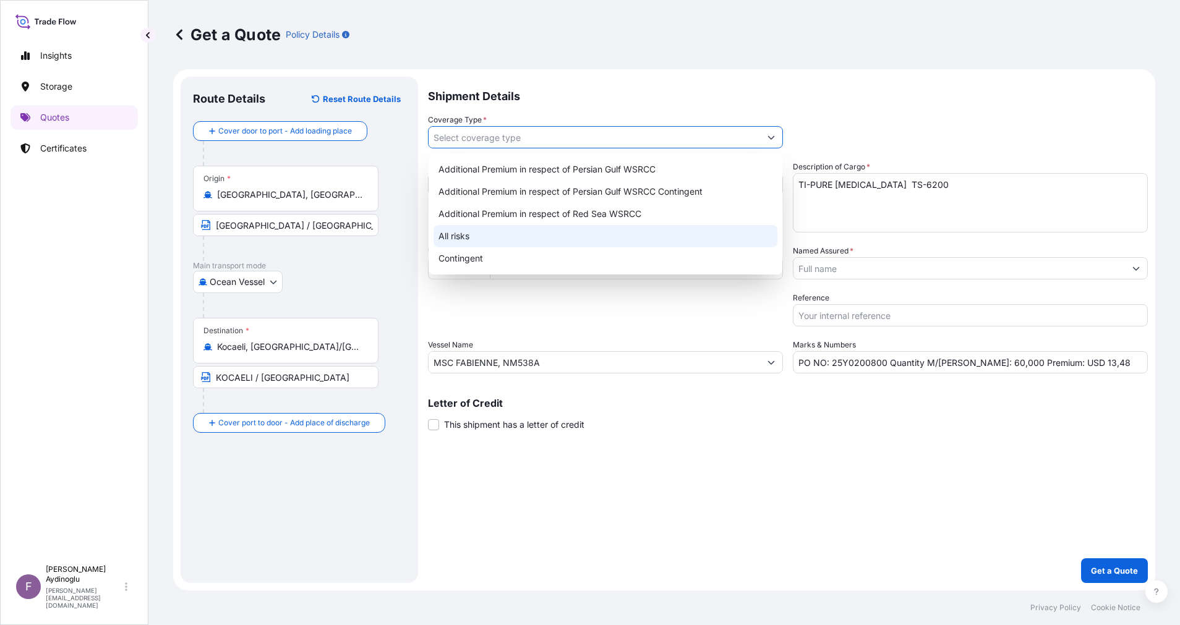
click at [611, 236] on div "All risks" at bounding box center [605, 236] width 344 height 22
type input "All risks"
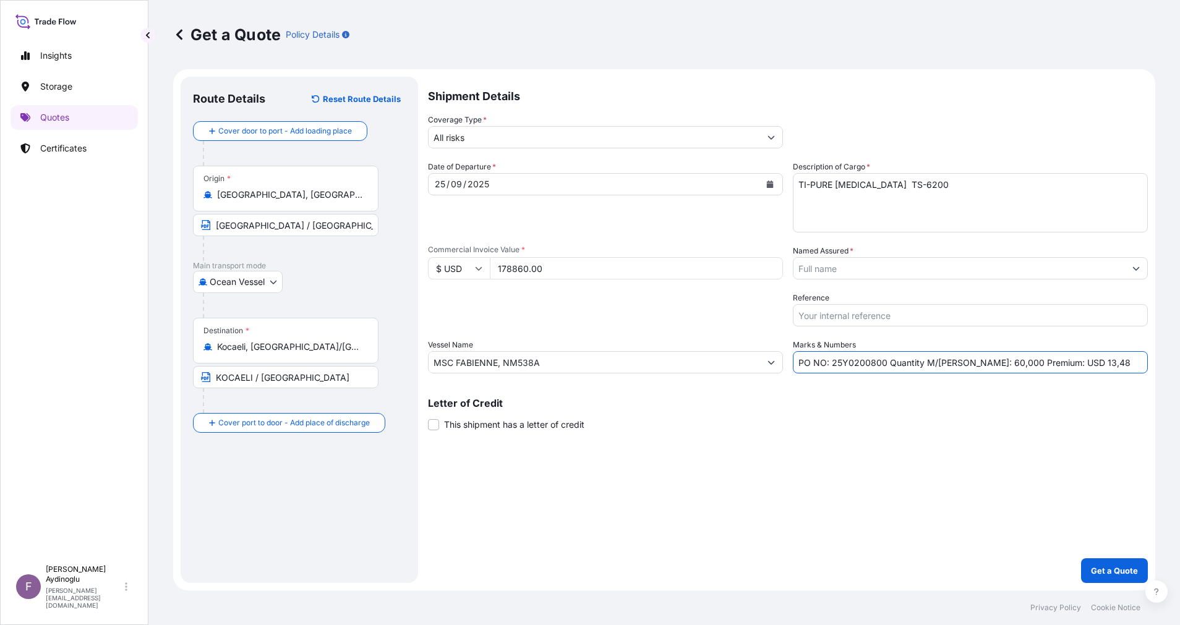
drag, startPoint x: 1084, startPoint y: 362, endPoint x: 1060, endPoint y: 362, distance: 24.7
click at [1060, 362] on input "PO NO: 25Y0200800 Quantity M/[PERSON_NAME]: 60,000 Premium: USD 13,48" at bounding box center [970, 362] width 355 height 22
type input "PO NO: 25Y0200800 Quantity M/[PERSON_NAME]: 60,000 Premium: USD 19,67"
click at [1131, 268] on button "Show suggestions" at bounding box center [1136, 268] width 22 height 22
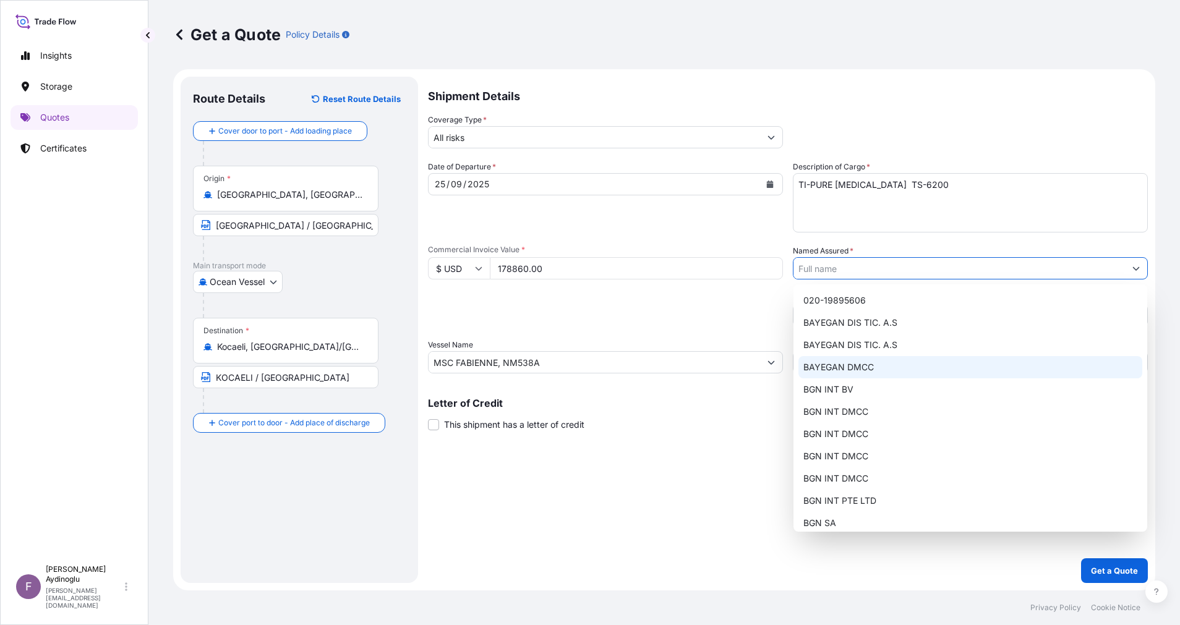
click at [900, 361] on div "BAYEGAN DMCC" at bounding box center [970, 367] width 344 height 22
type input "BAYEGAN DMCC"
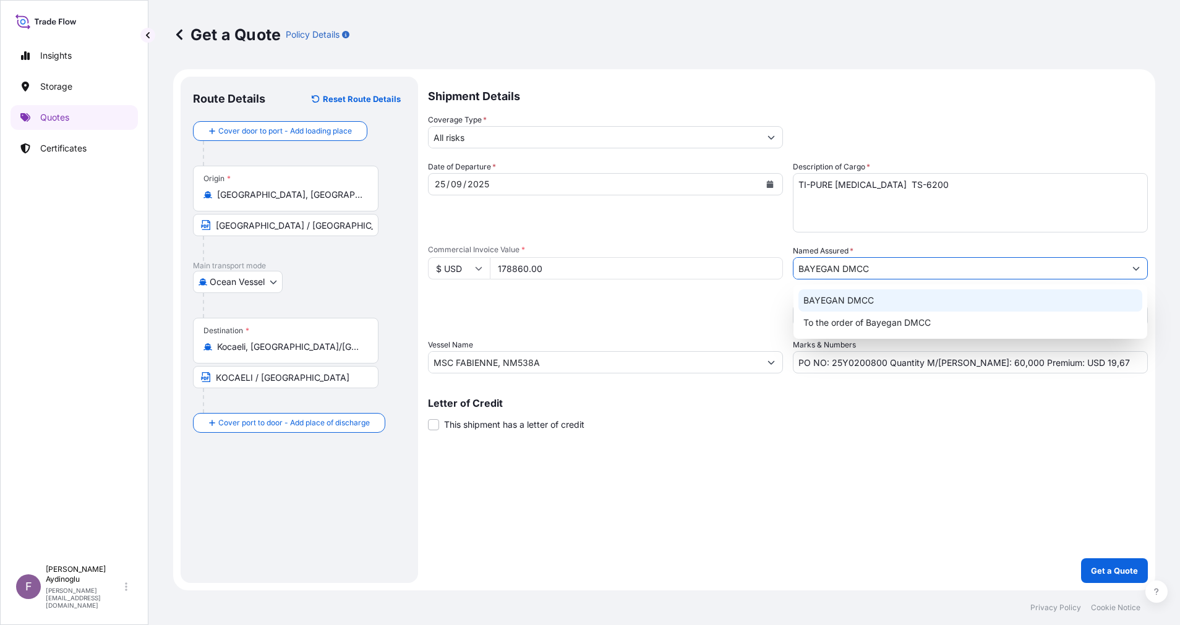
click at [686, 460] on div "Shipment Details Coverage Type * All risks Date of Departure * [DATE] Cargo Cat…" at bounding box center [788, 330] width 720 height 506
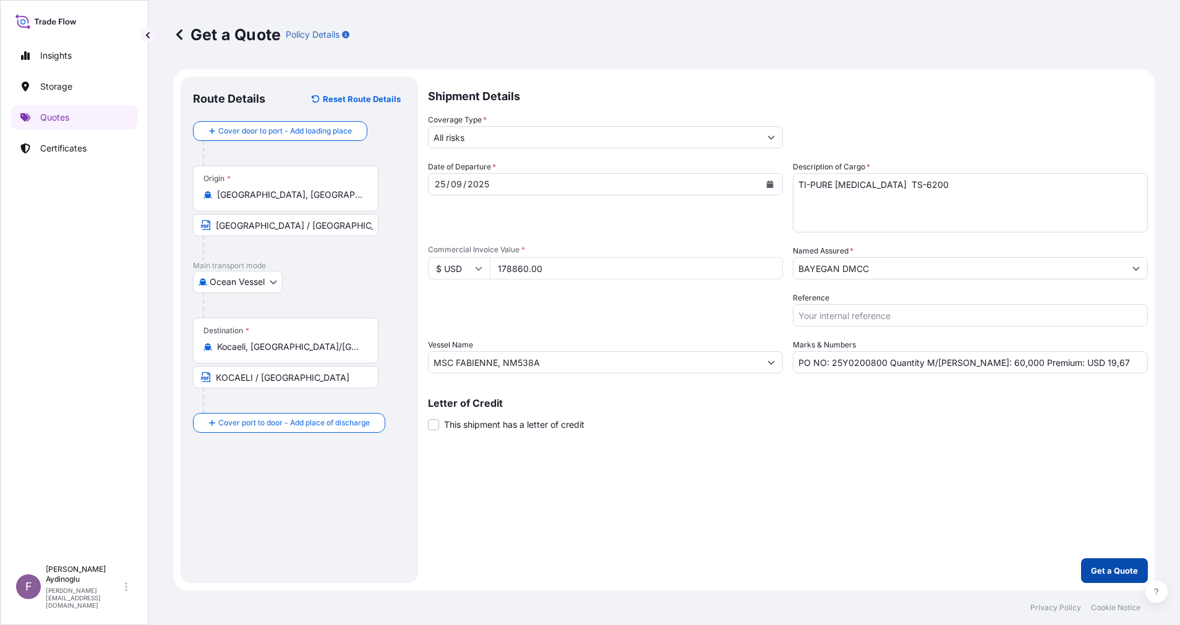
click at [1088, 563] on button "Get a Quote" at bounding box center [1114, 570] width 67 height 25
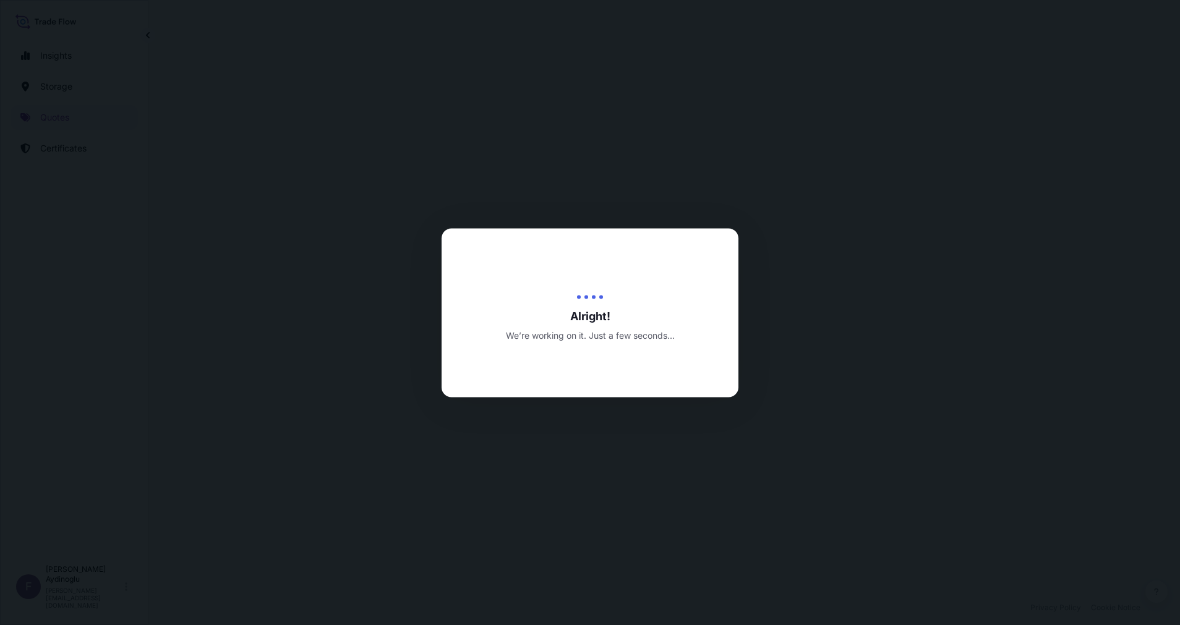
select select "Ocean Vessel"
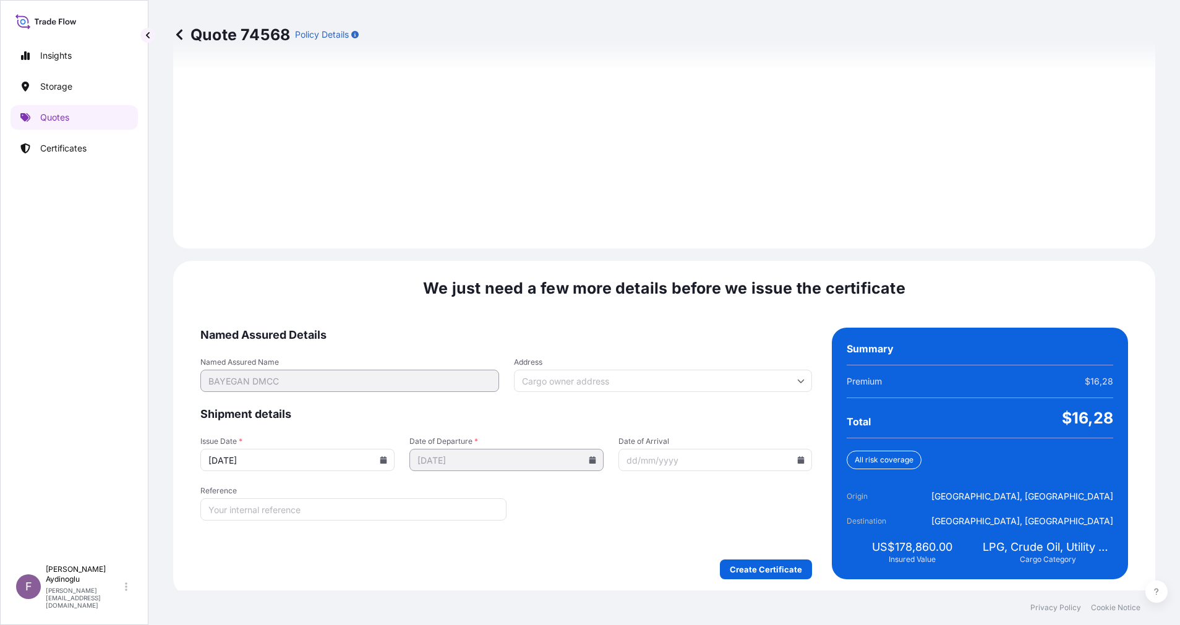
scroll to position [1327, 0]
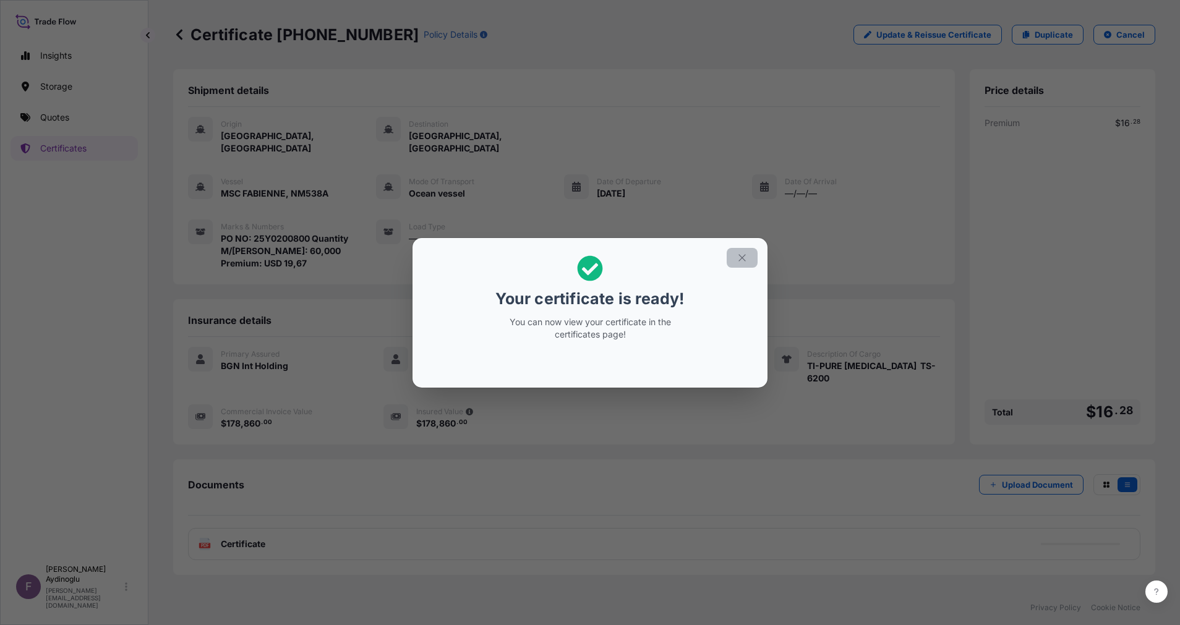
click at [733, 260] on button "button" at bounding box center [741, 258] width 31 height 20
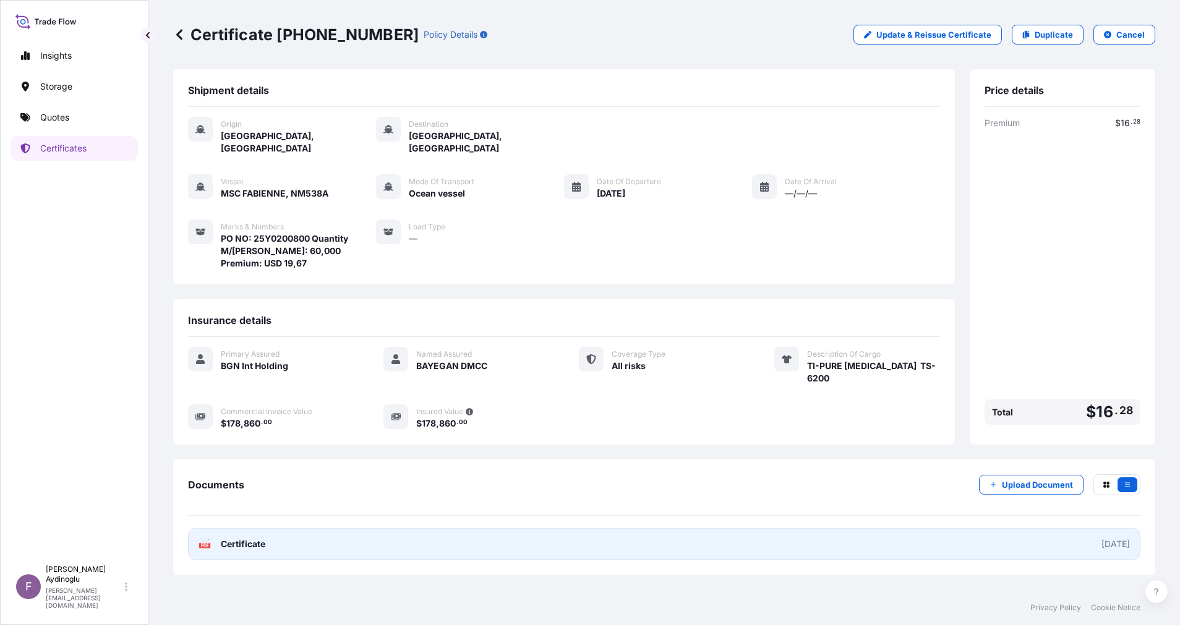
click at [610, 528] on link "PDF Certificate [DATE]" at bounding box center [664, 544] width 952 height 32
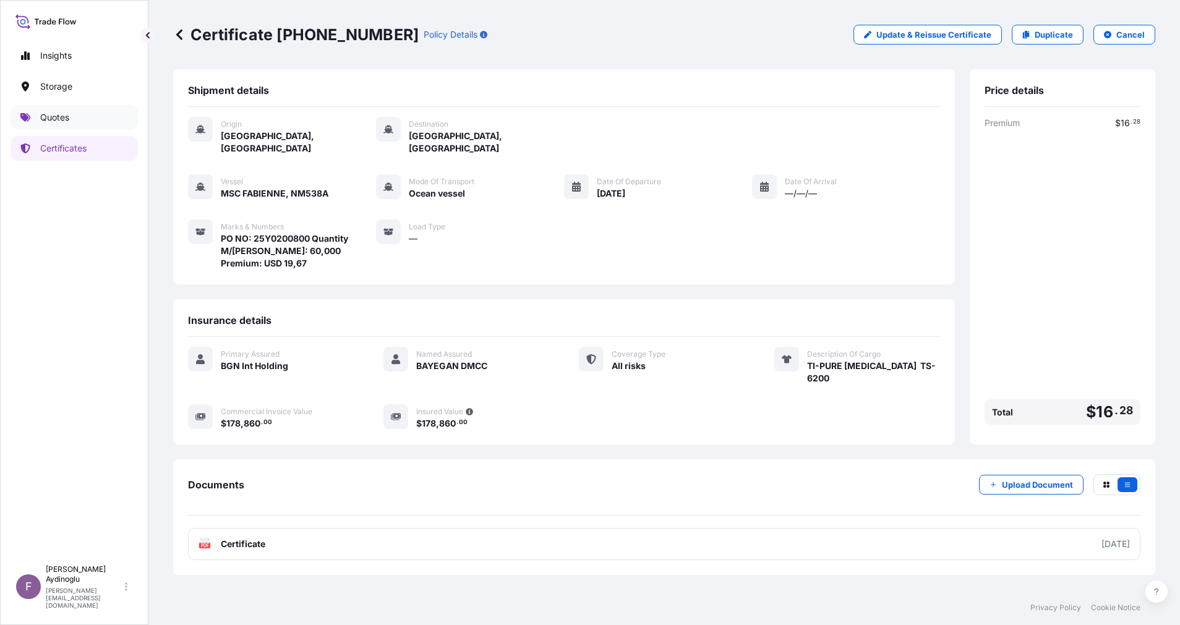
click at [74, 116] on link "Quotes" at bounding box center [74, 117] width 127 height 25
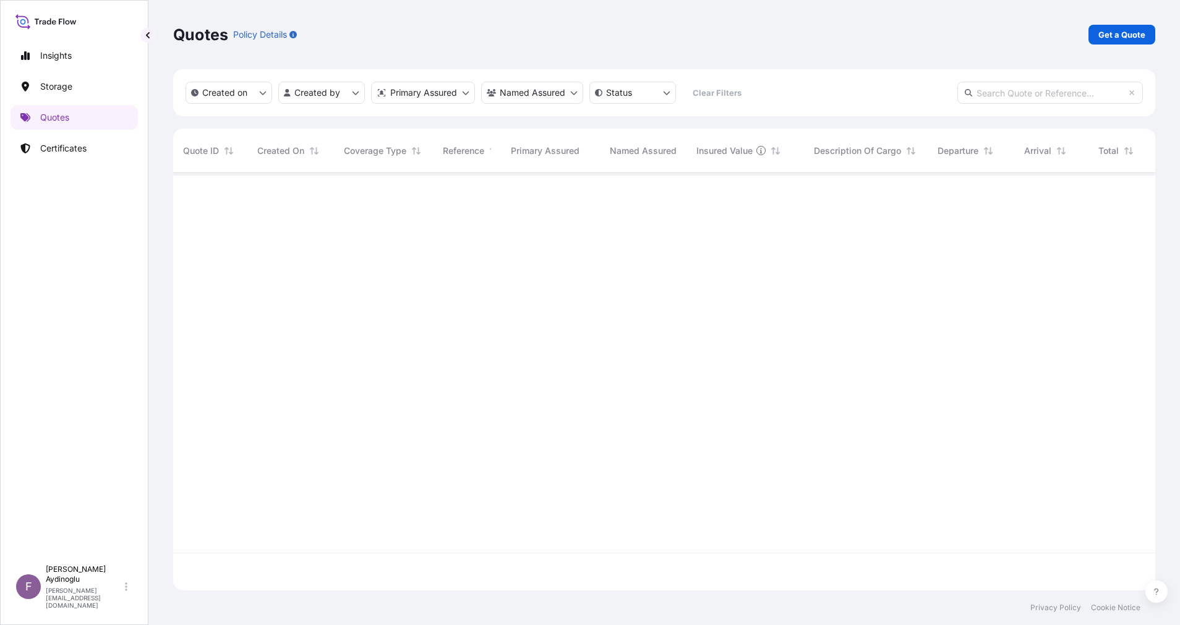
scroll to position [410, 968]
click at [1105, 28] on link "Get a Quote" at bounding box center [1121, 35] width 67 height 20
select select "Ocean Vessel"
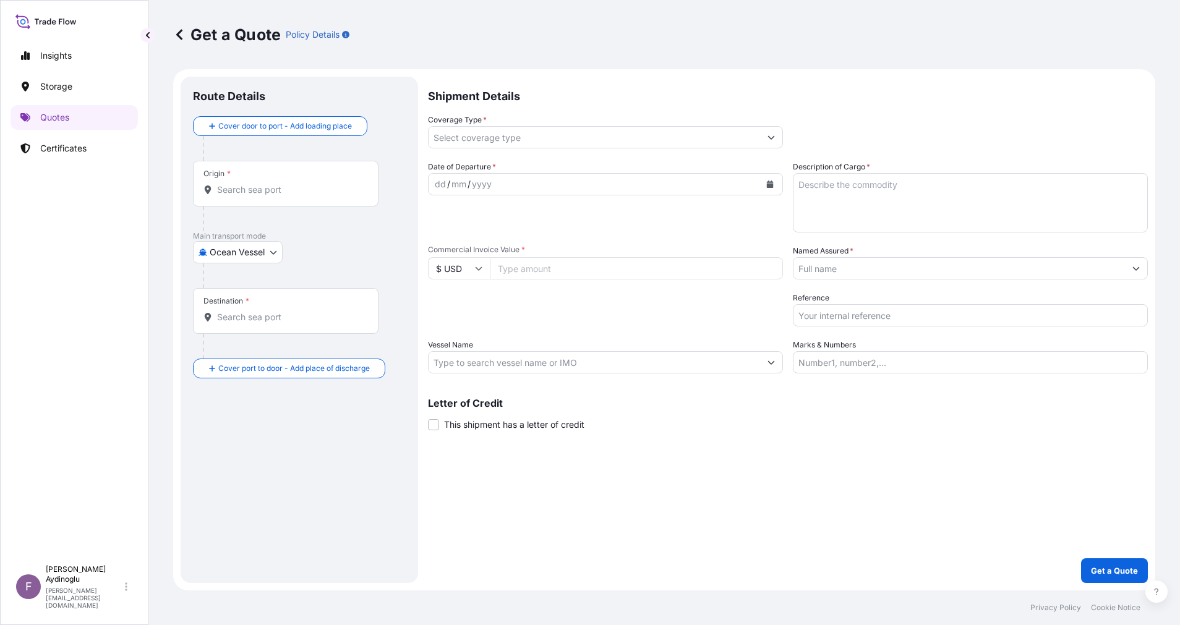
click at [892, 365] on input "Marks & Numbers" at bounding box center [970, 362] width 355 height 22
paste input "PO NO: 25Y0240100 Quantity M/[PERSON_NAME]: 99,000 Premium: USD 13,48"
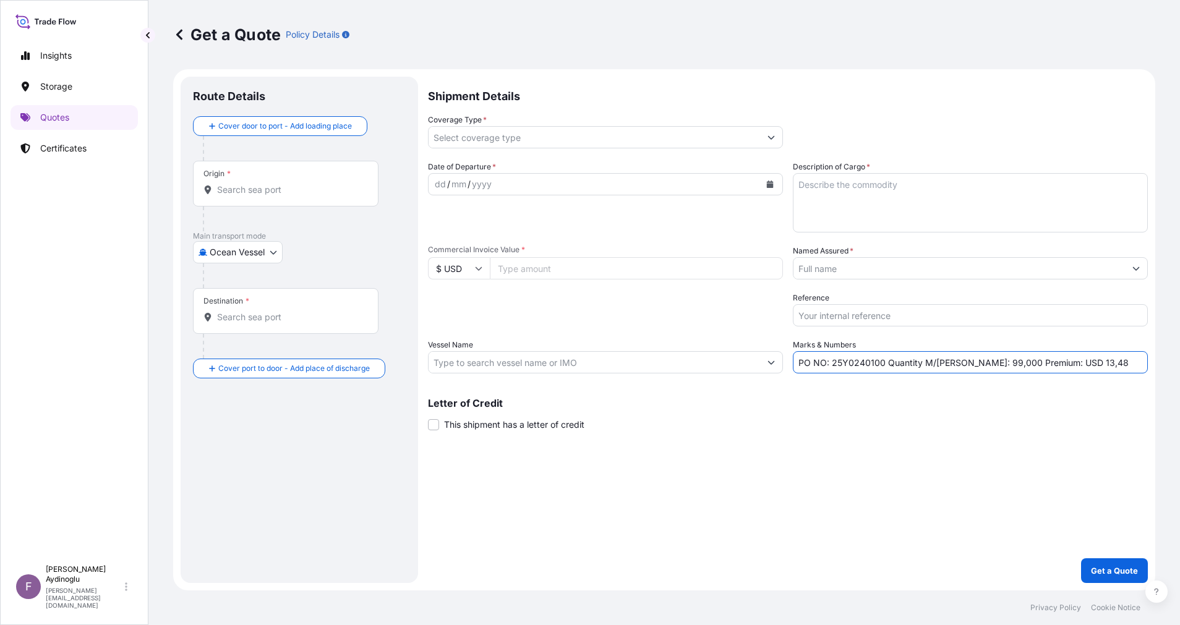
click at [878, 458] on div "Shipment Details Coverage Type * Date of Departure * dd / mm / yyyy Cargo Categ…" at bounding box center [788, 330] width 720 height 506
drag, startPoint x: 832, startPoint y: 364, endPoint x: 882, endPoint y: 365, distance: 50.7
click at [882, 365] on input "PO NO: 25Y0240100 Quantity M/[PERSON_NAME]: 99,000 Premium: USD 13,48" at bounding box center [970, 362] width 355 height 22
paste input "312"
type input "PO NO: 25Y0231200 Quantity M/[PERSON_NAME]: 99,000 Premium: USD 13,48"
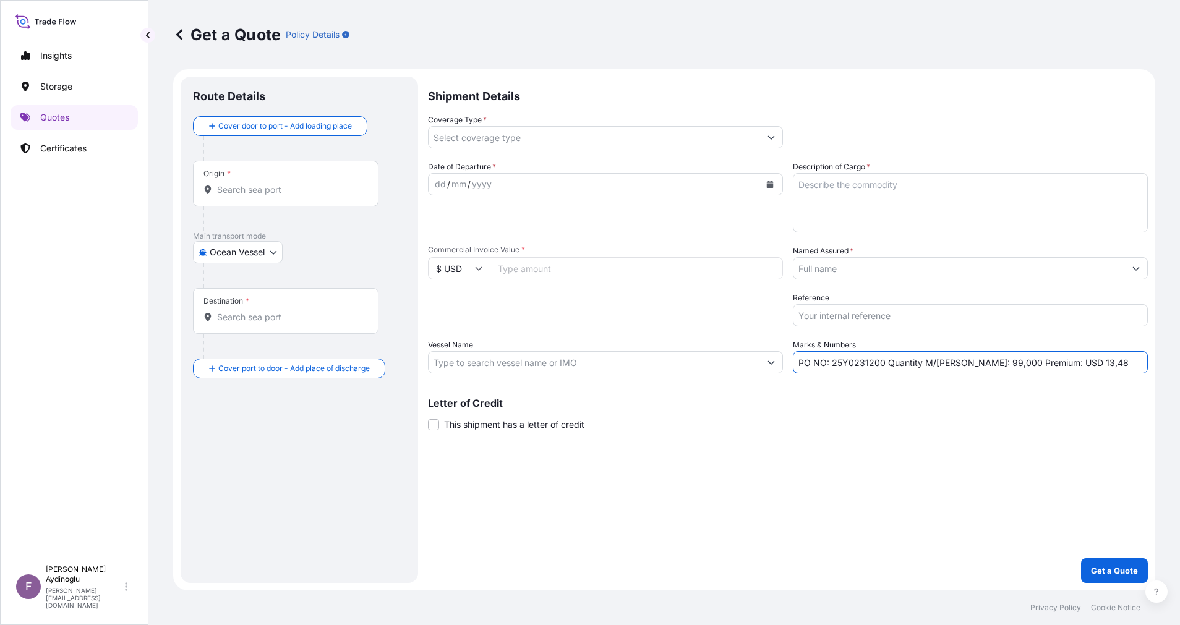
click at [573, 275] on input "Commercial Invoice Value *" at bounding box center [636, 268] width 293 height 22
type input "114400"
click at [947, 194] on textarea "Description of Cargo *" at bounding box center [970, 202] width 355 height 59
paste textarea "TI-PURE [MEDICAL_DATA] (R900)"
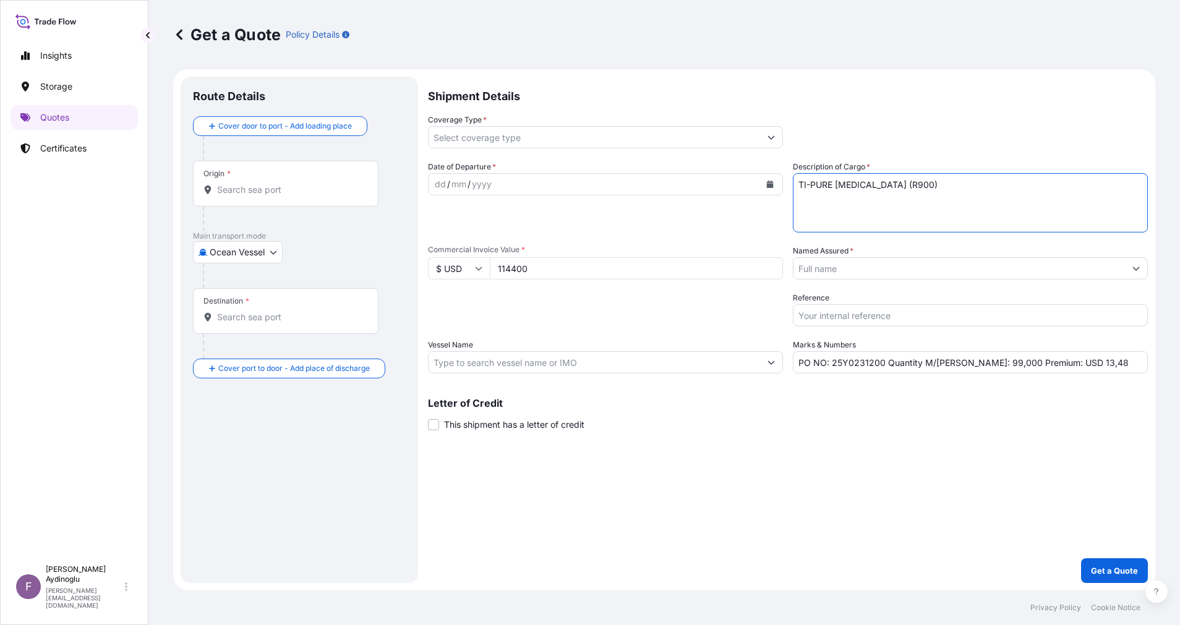
type textarea "TI-PURE [MEDICAL_DATA] (R900)"
drag, startPoint x: 902, startPoint y: 445, endPoint x: 888, endPoint y: 467, distance: 26.9
click at [900, 445] on div "Shipment Details Coverage Type * Date of Departure * dd / mm / yyyy Cargo Categ…" at bounding box center [788, 330] width 720 height 506
drag, startPoint x: 960, startPoint y: 364, endPoint x: 969, endPoint y: 364, distance: 9.3
click at [969, 364] on input "PO NO: 25Y0231200 Quantity M/[PERSON_NAME]: 99,000 Premium: USD 13,48" at bounding box center [970, 362] width 355 height 22
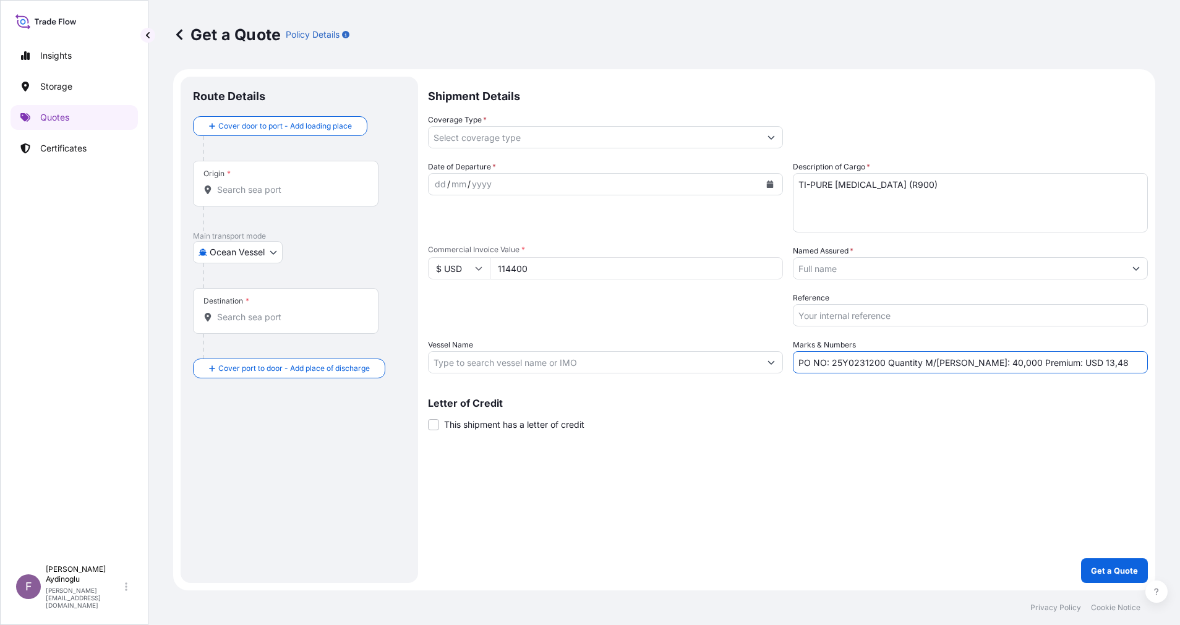
type input "PO NO: 25Y0231200 Quantity M/[PERSON_NAME]: 40,000 Premium: USD 13,48"
click at [568, 359] on input "Vessel Name" at bounding box center [593, 362] width 331 height 22
paste input "MSC FABIENNE, NM538A"
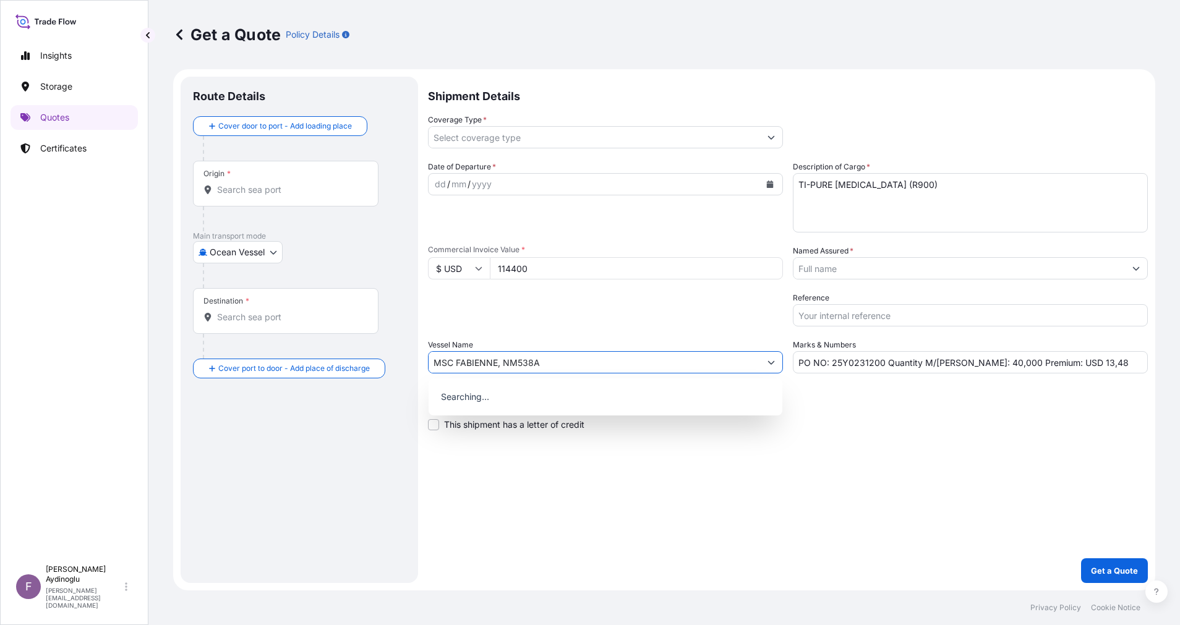
type input "MSC FABIENNE, NM538A"
click at [814, 532] on div "Shipment Details Coverage Type * Date of Departure * dd / mm / yyyy Cargo Categ…" at bounding box center [788, 330] width 720 height 506
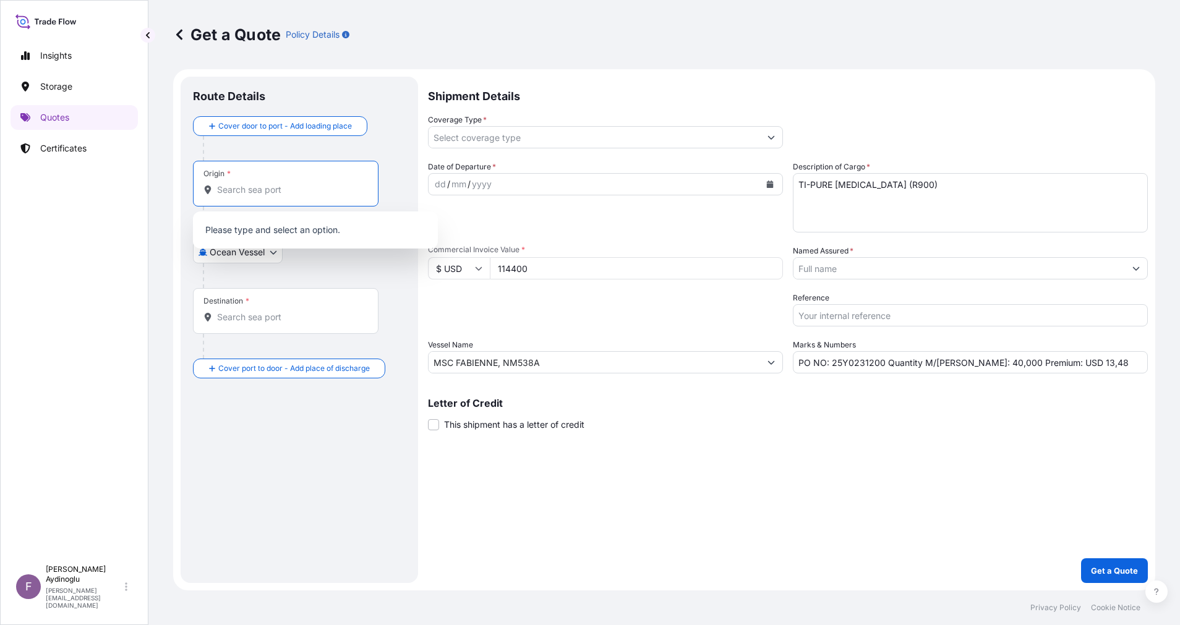
click at [268, 187] on input "Origin *" at bounding box center [290, 190] width 146 height 12
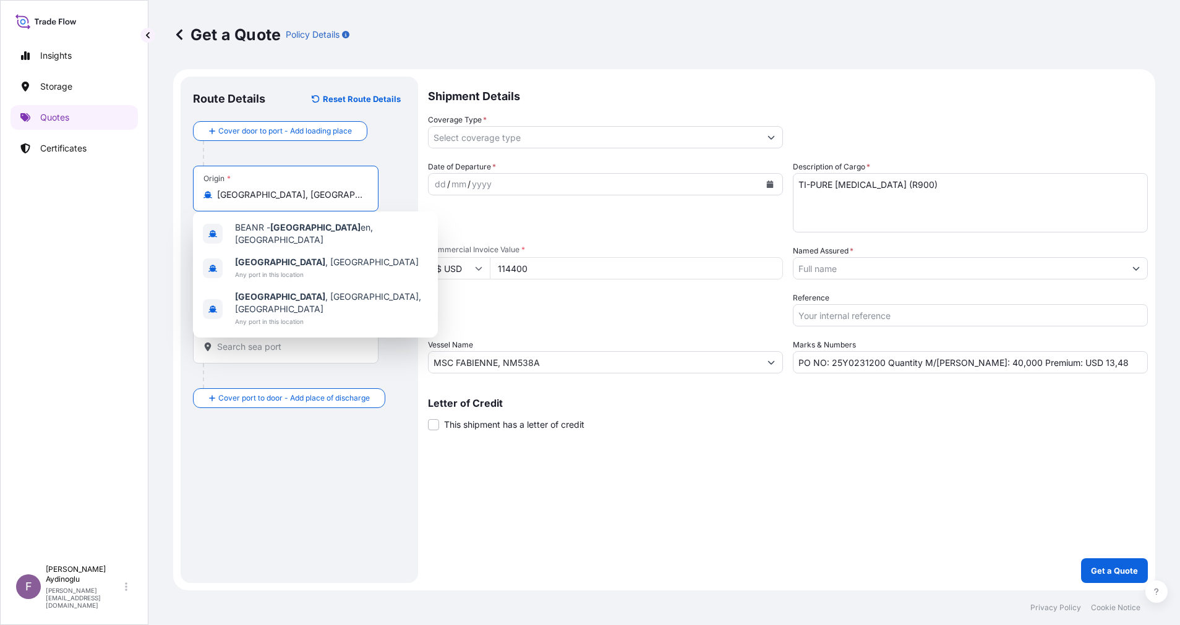
type input "[GEOGRAPHIC_DATA], [GEOGRAPHIC_DATA]"
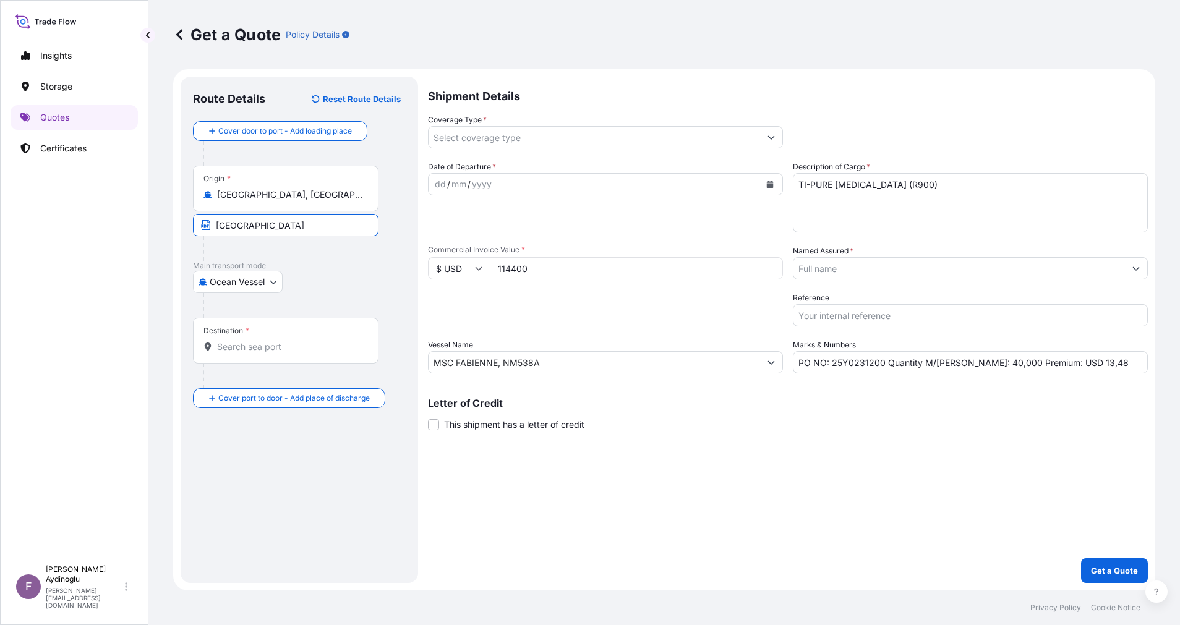
type input "[GEOGRAPHIC_DATA] / [GEOGRAPHIC_DATA]"
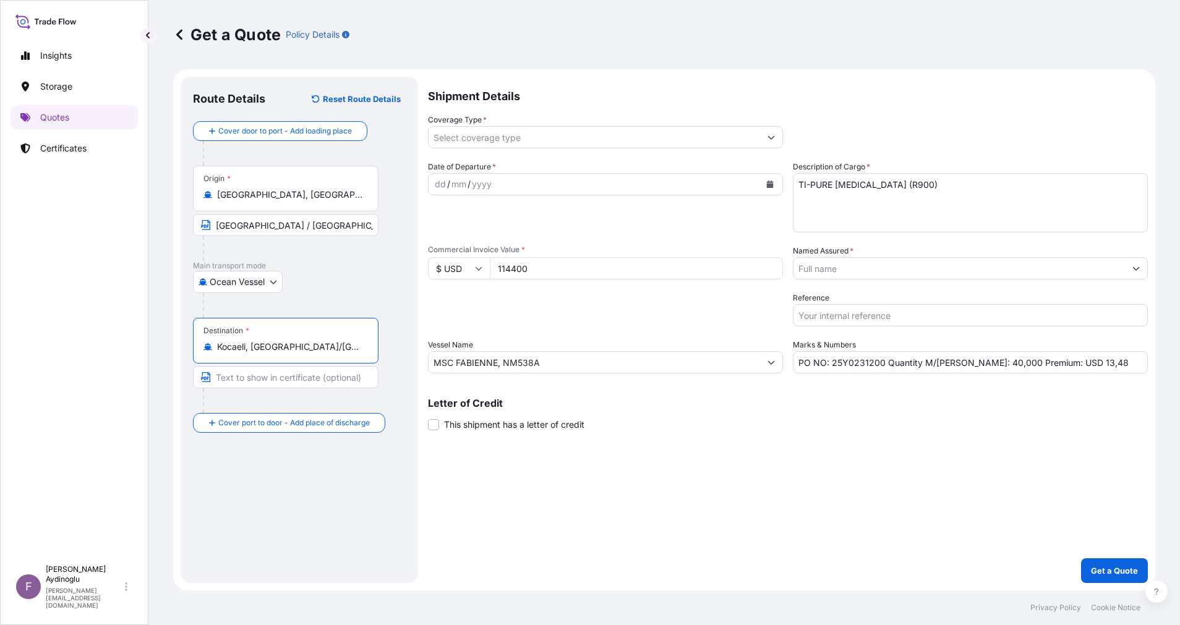
type input "Kocaeli, [GEOGRAPHIC_DATA]/[GEOGRAPHIC_DATA], [GEOGRAPHIC_DATA]"
type input "KOCAELI / [GEOGRAPHIC_DATA]"
click at [443, 184] on div "dd" at bounding box center [440, 184] width 14 height 15
click at [771, 130] on button "Show suggestions" at bounding box center [771, 137] width 22 height 22
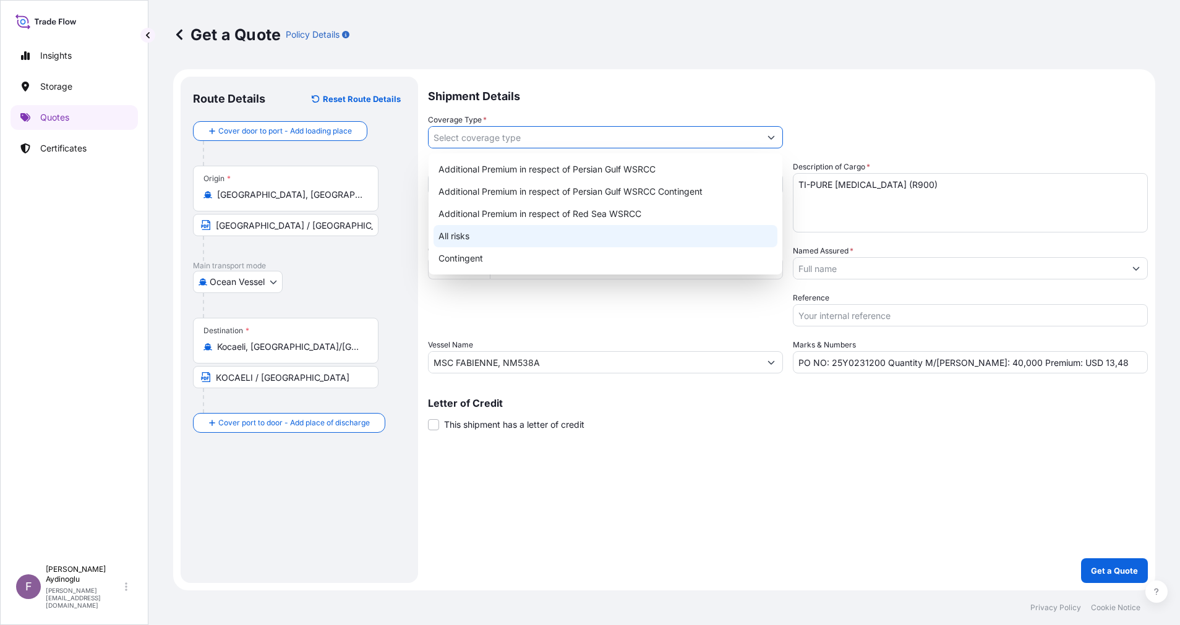
click at [581, 239] on div "All risks" at bounding box center [605, 236] width 344 height 22
type input "All risks"
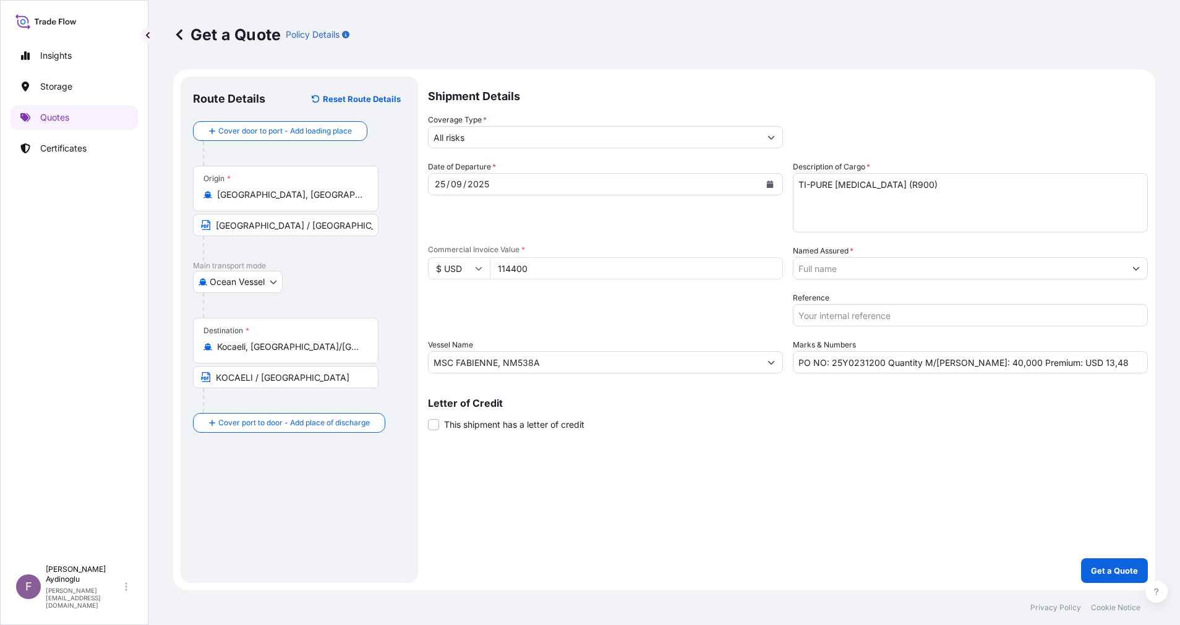
click at [728, 459] on div "Shipment Details Coverage Type * All risks Date of Departure * [DATE] Cargo Cat…" at bounding box center [788, 330] width 720 height 506
drag, startPoint x: 1082, startPoint y: 363, endPoint x: 1058, endPoint y: 361, distance: 24.2
click at [1058, 361] on input "PO NO: 25Y0231200 Quantity M/[PERSON_NAME]: 40,000 Premium: USD 13,48" at bounding box center [970, 362] width 355 height 22
type input "PO NO: 25Y0231200 Quantity M/[PERSON_NAME]: 40,000 Premium: USD 12,58"
click at [1131, 268] on button "Show suggestions" at bounding box center [1136, 268] width 22 height 22
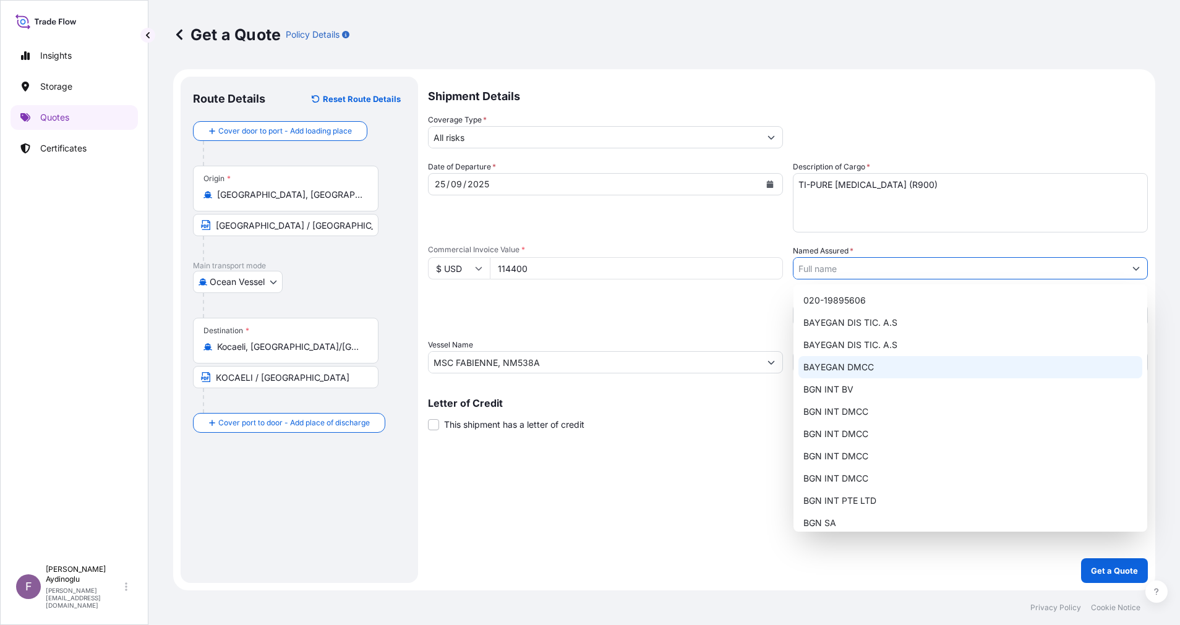
click at [892, 367] on div "BAYEGAN DMCC" at bounding box center [970, 367] width 344 height 22
type input "BAYEGAN DMCC"
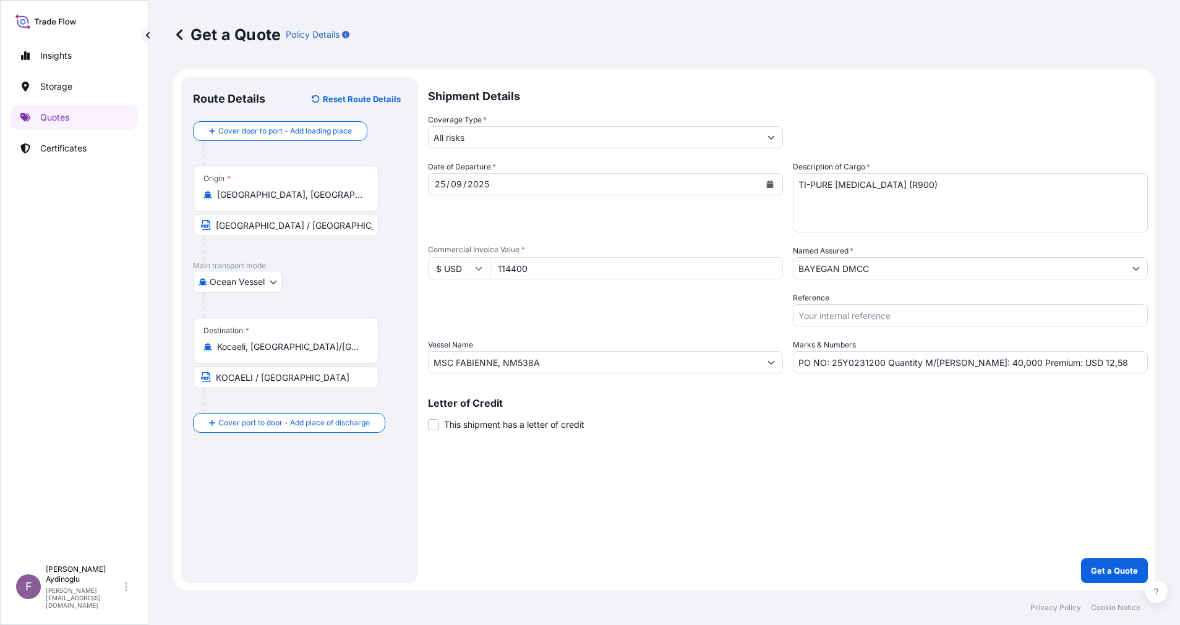
click at [794, 479] on div "Shipment Details Coverage Type * All risks Date of Departure * [DATE] Cargo Cat…" at bounding box center [788, 330] width 720 height 506
click at [1105, 564] on button "Get a Quote" at bounding box center [1114, 570] width 67 height 25
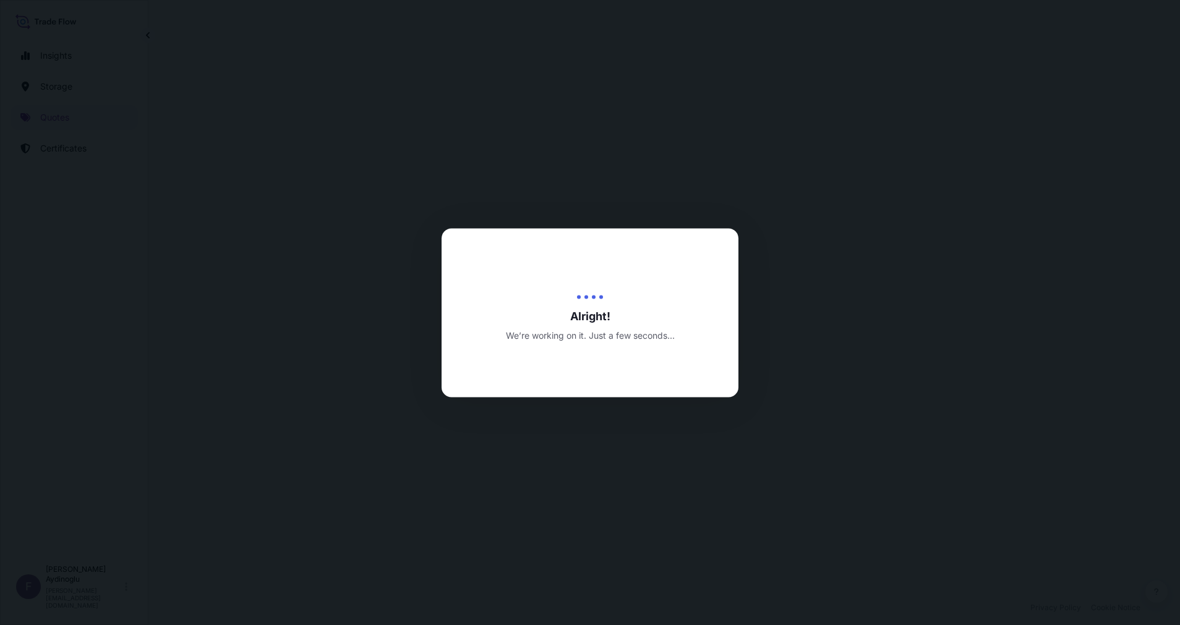
select select "Ocean Vessel"
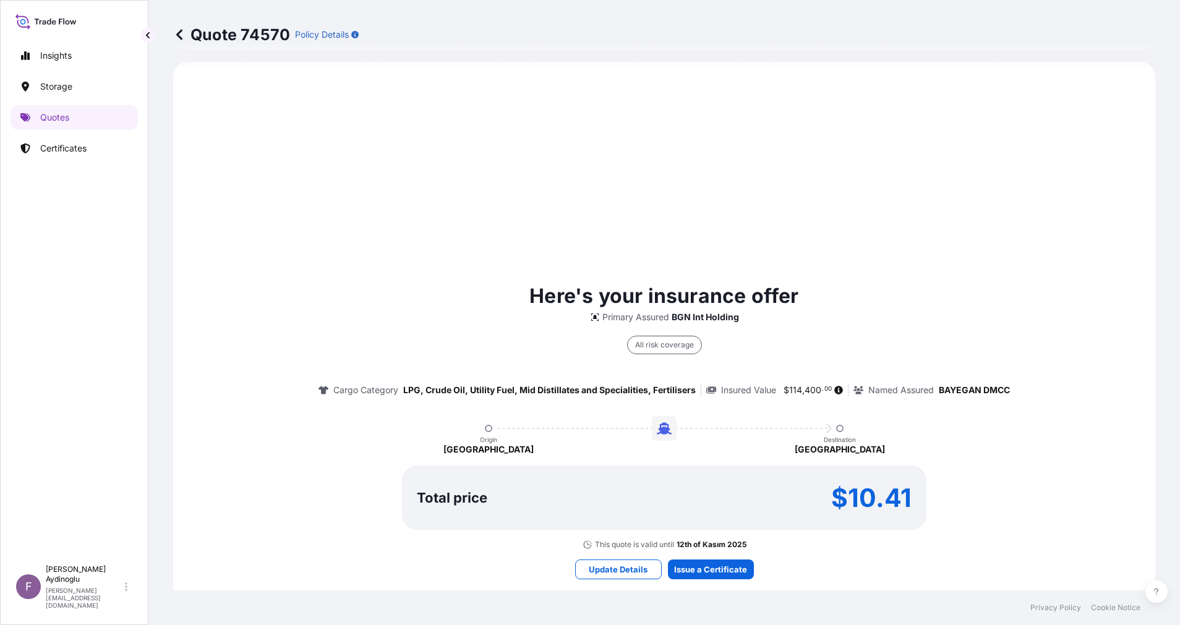
scroll to position [631, 0]
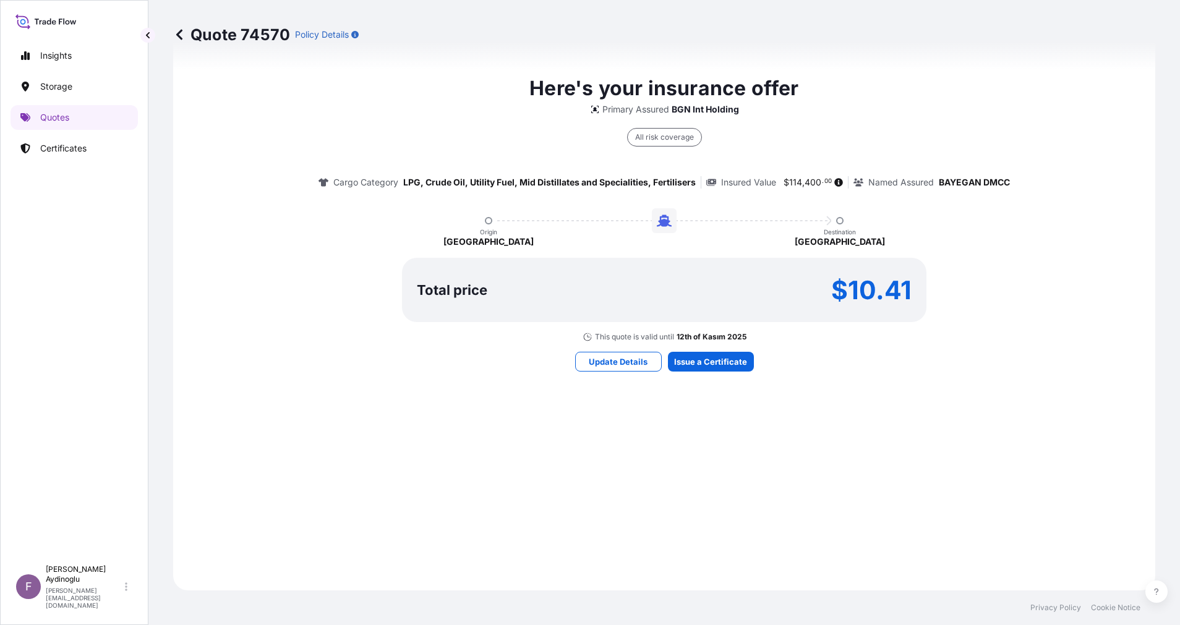
click at [701, 351] on div "Here's your insurance offer Primary Assured BGN Int Holding All risk coverage C…" at bounding box center [663, 222] width 947 height 702
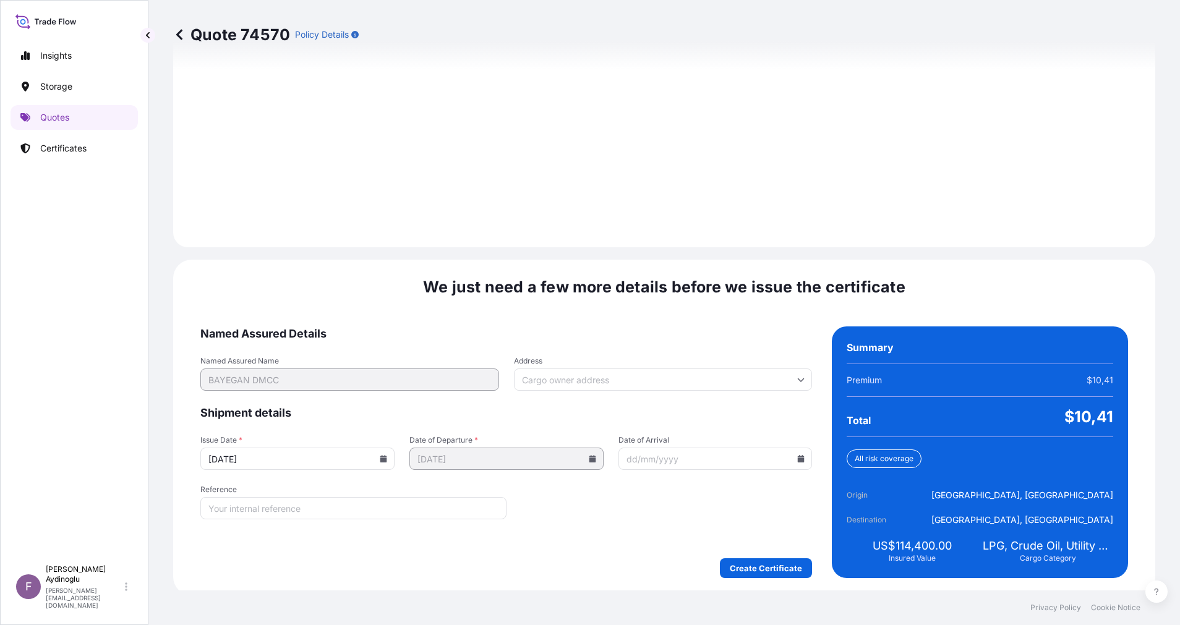
scroll to position [1327, 0]
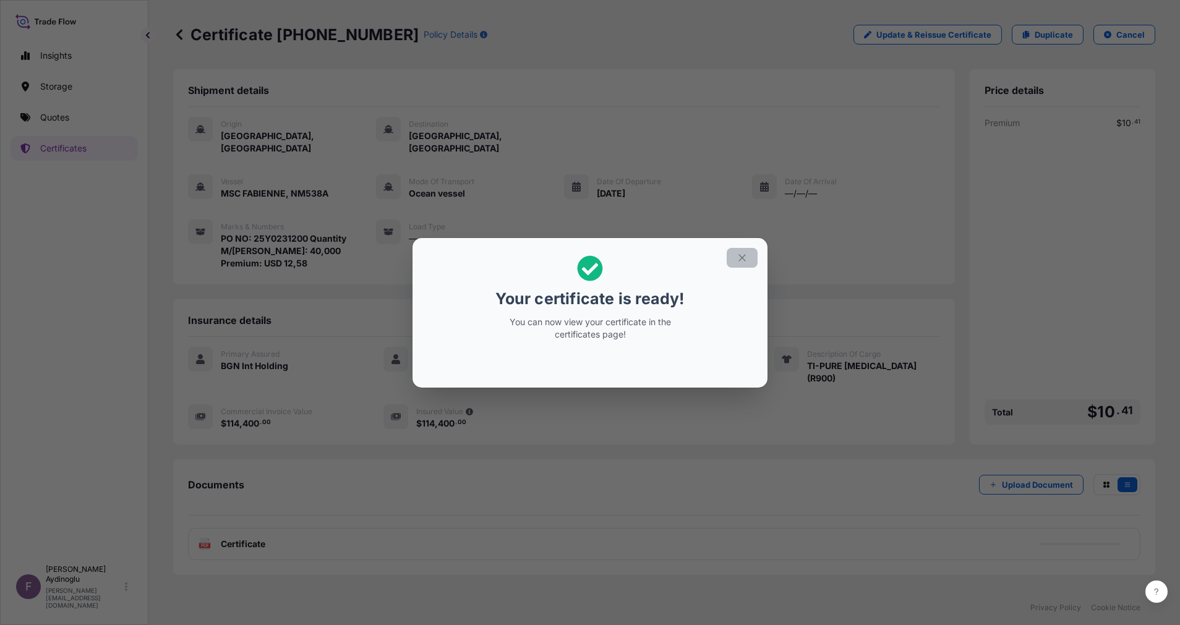
click at [737, 262] on icon "button" at bounding box center [741, 257] width 11 height 11
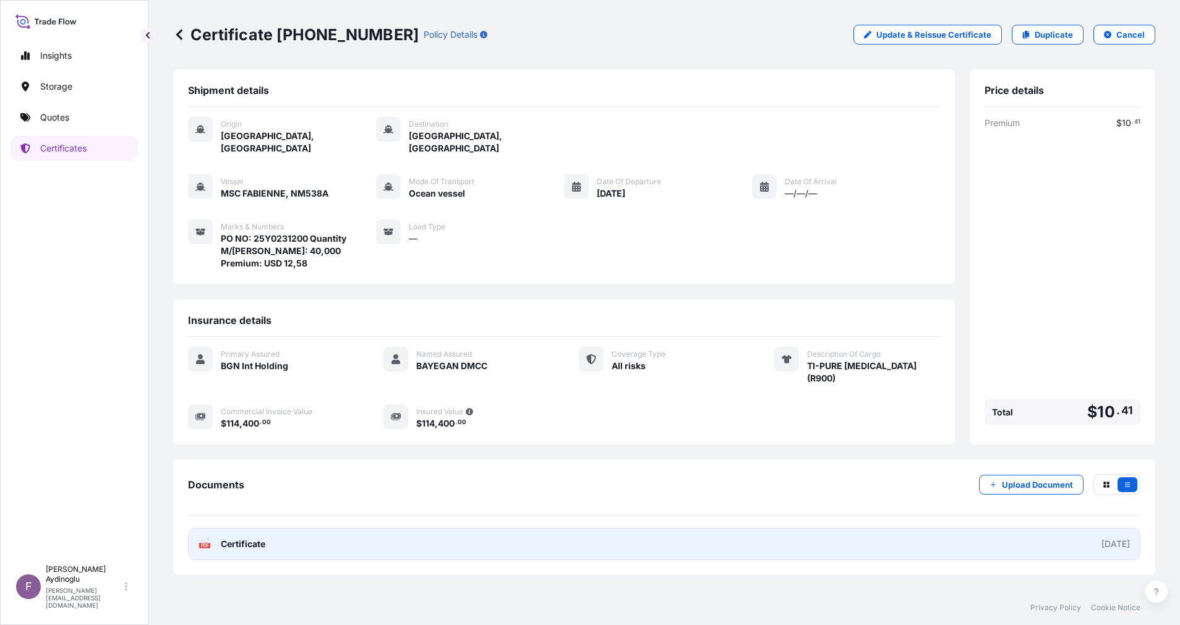
click at [603, 538] on link "PDF Certificate [DATE]" at bounding box center [664, 544] width 952 height 32
